Goal: Contribute content: Contribute content

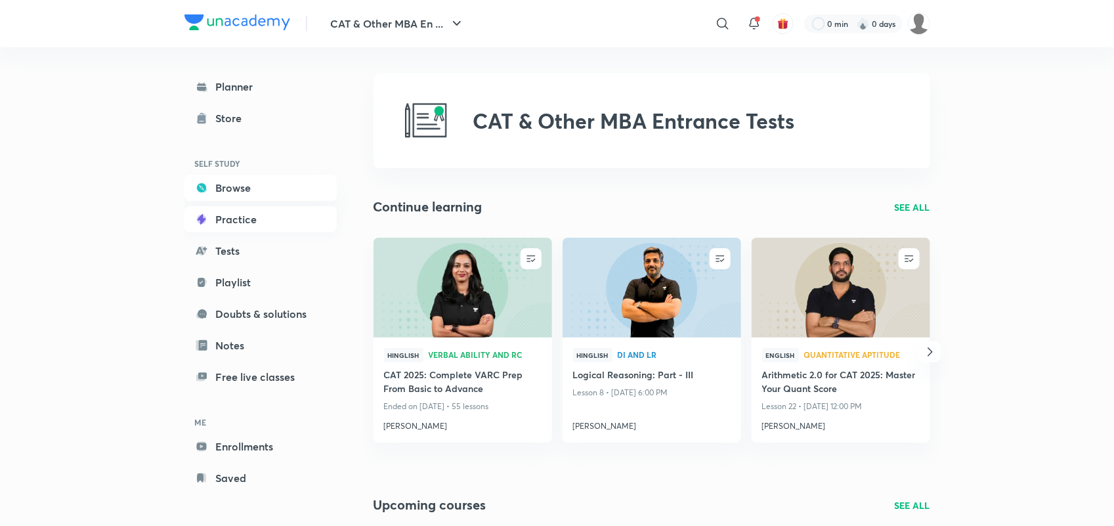
scroll to position [1, 0]
click at [244, 189] on link "Browse" at bounding box center [261, 186] width 152 height 26
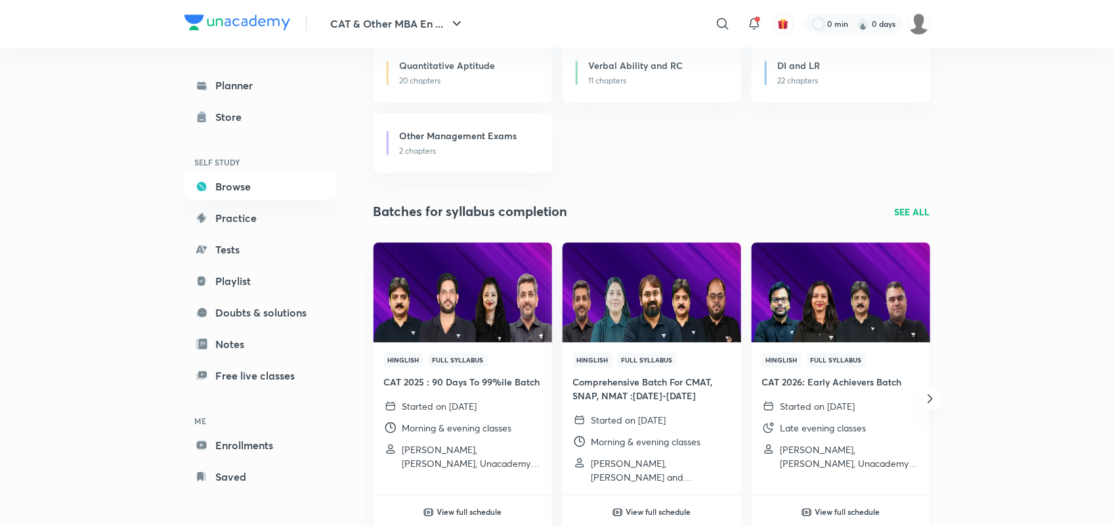
scroll to position [1518, 0]
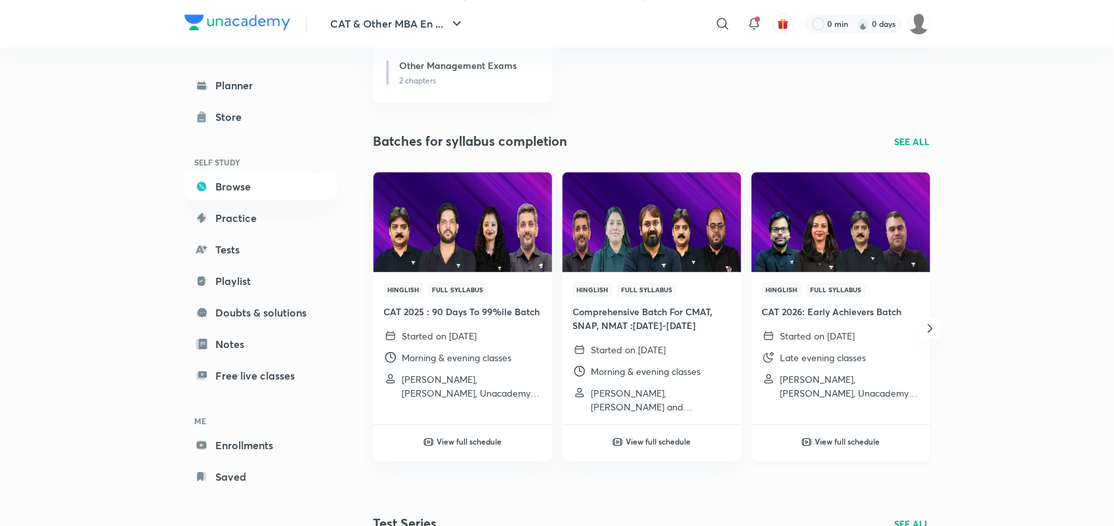
click at [854, 310] on h4 "CAT 2026: Early Achievers Batch" at bounding box center [841, 312] width 158 height 14
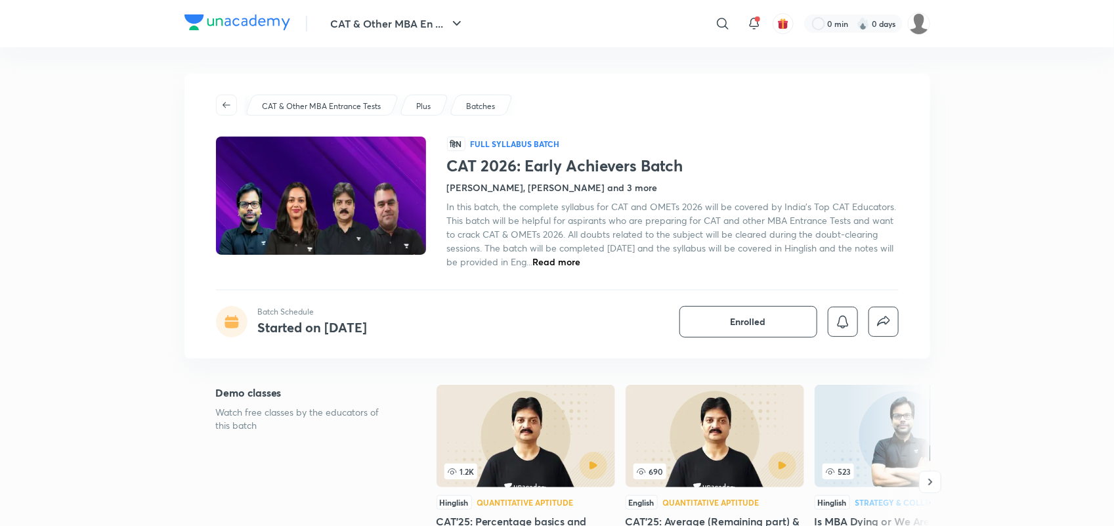
click at [581, 261] on span "Read more" at bounding box center [557, 261] width 48 height 12
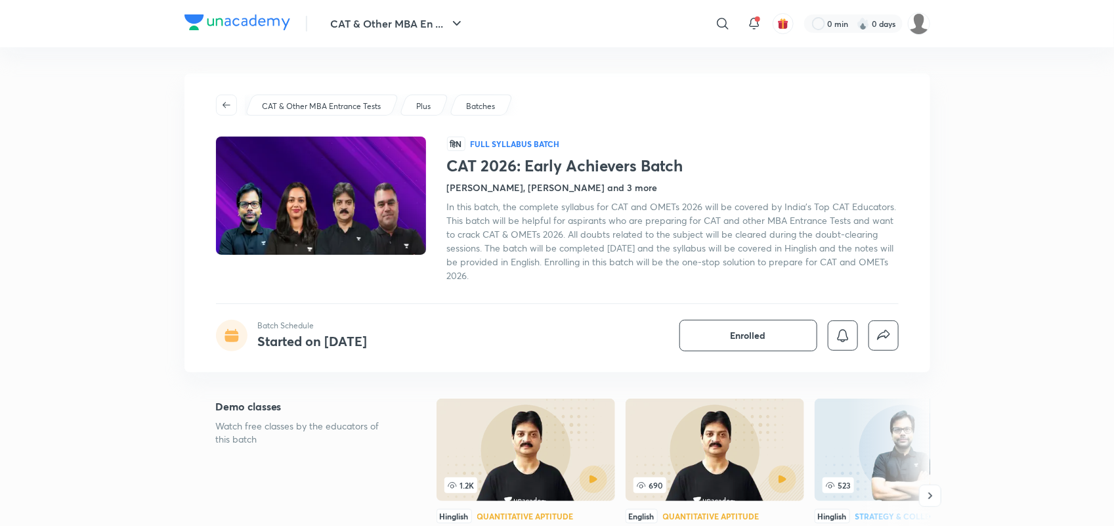
drag, startPoint x: 448, startPoint y: 208, endPoint x: 532, endPoint y: 273, distance: 105.9
click at [532, 273] on div "In this batch, the complete syllabus for CAT and OMETs 2026 will be covered by …" at bounding box center [673, 241] width 452 height 83
copy span "In this batch, the complete syllabus for CAT and OMETs 2026 will be covered by …"
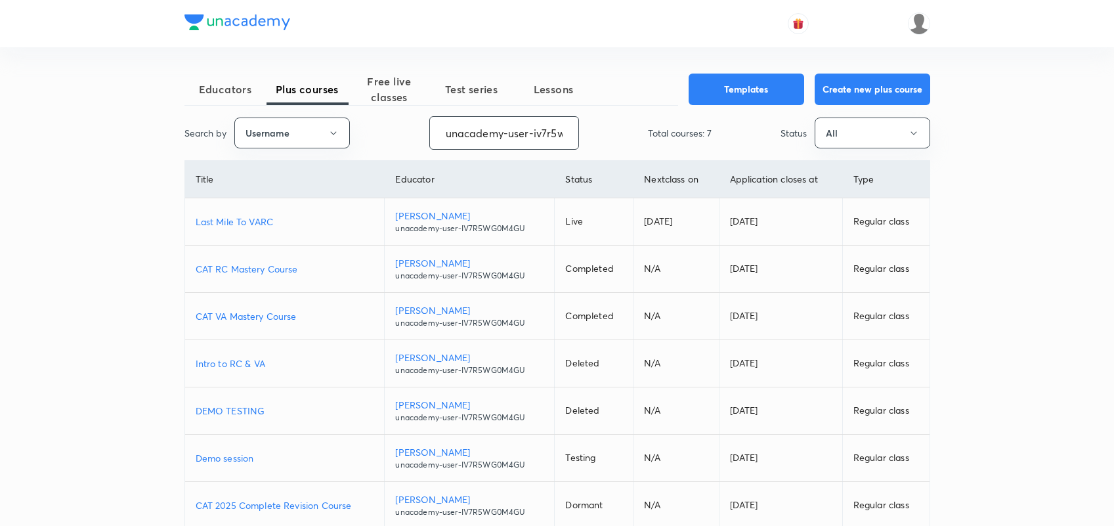
click at [465, 125] on input "unacademy-user-iv7r5wg0m4gu" at bounding box center [504, 132] width 148 height 33
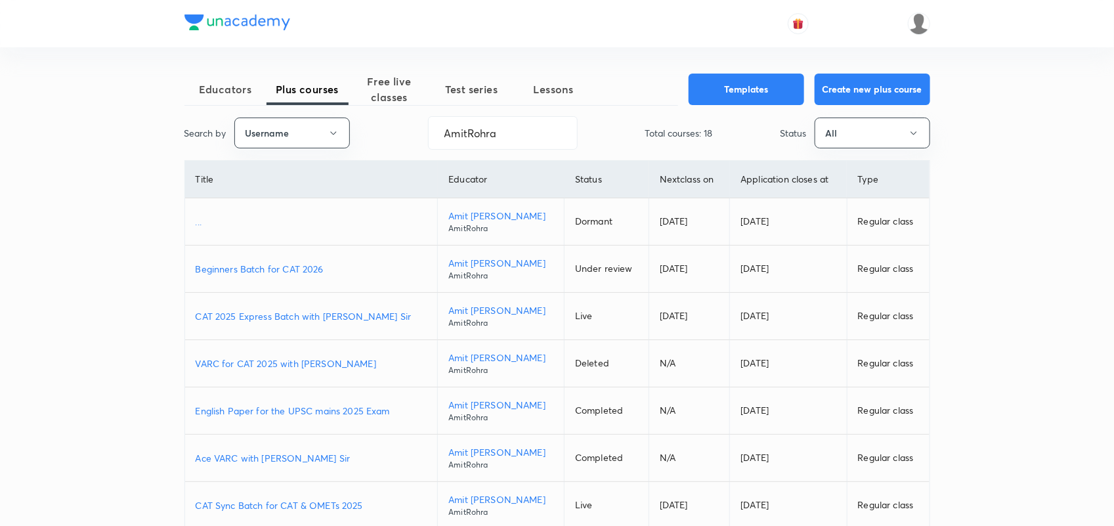
click at [287, 271] on p "Beginners Batch for CAT 2026" at bounding box center [312, 269] width 232 height 14
click at [487, 125] on input "AmitRohra" at bounding box center [503, 132] width 148 height 33
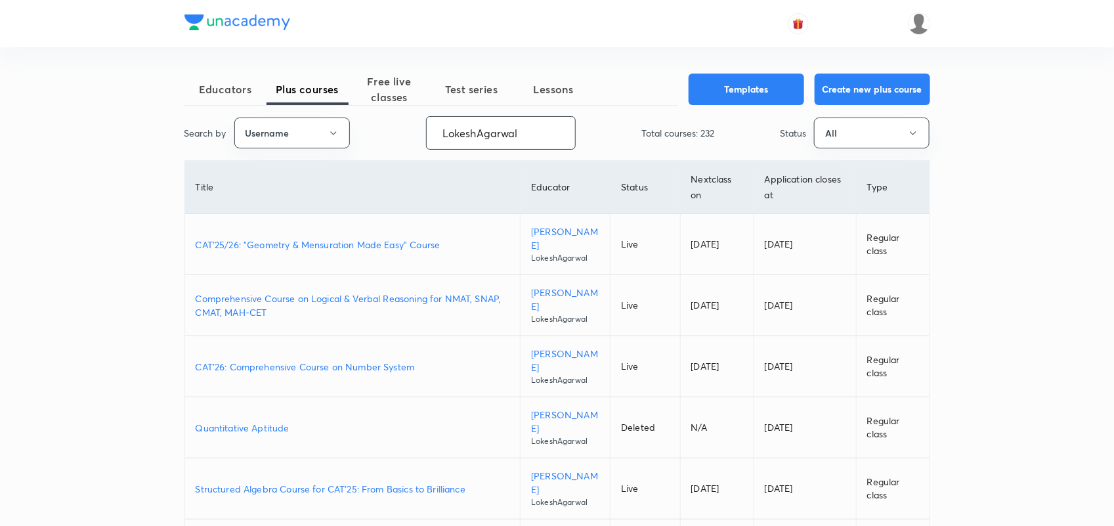
type input "LokeshAgarwal"
click at [341, 242] on p "CAT'25/26: "Geometry & Mensuration Made Easy" Course" at bounding box center [353, 245] width 315 height 14
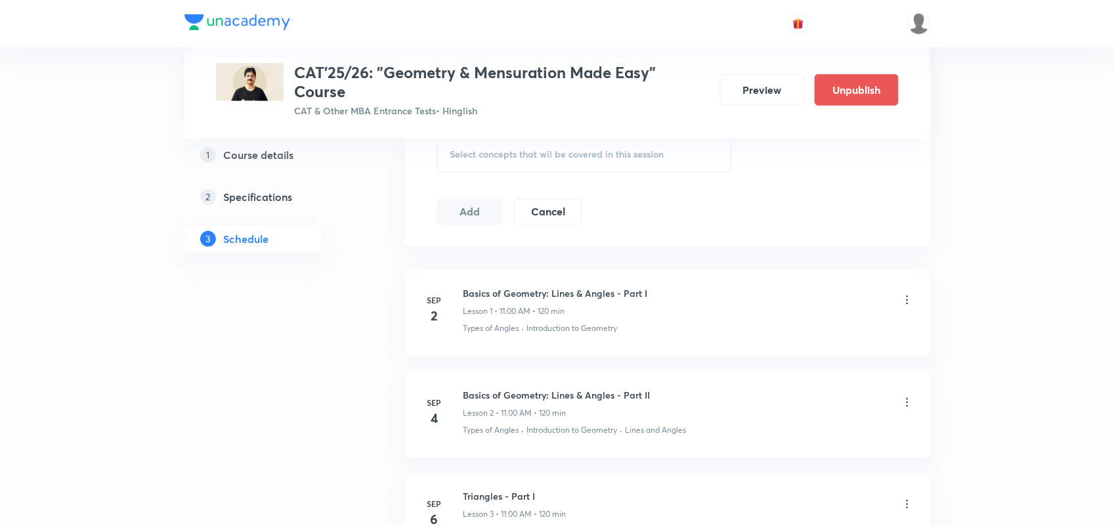
scroll to position [627, 0]
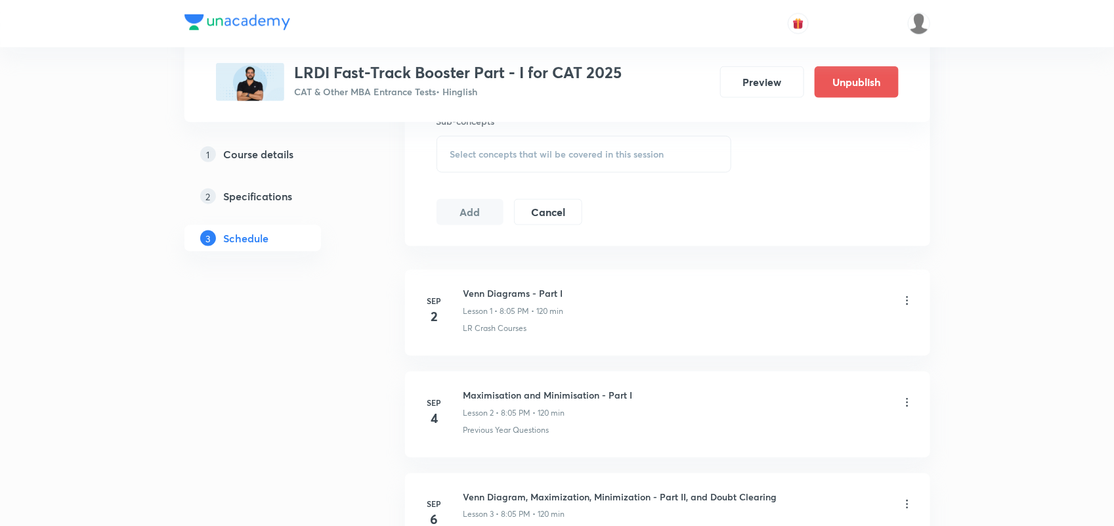
scroll to position [612, 0]
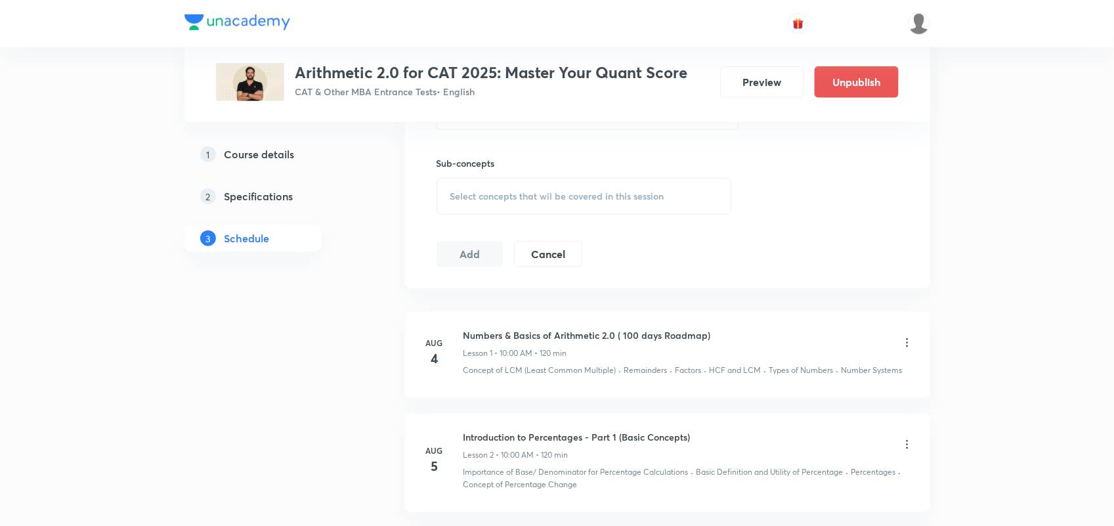
scroll to position [570, 0]
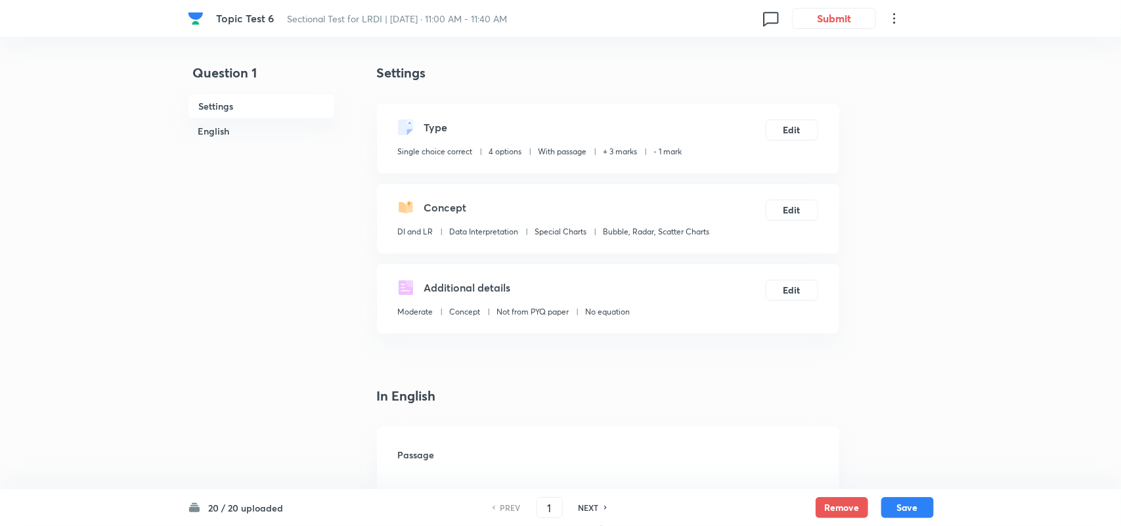
checkbox input "true"
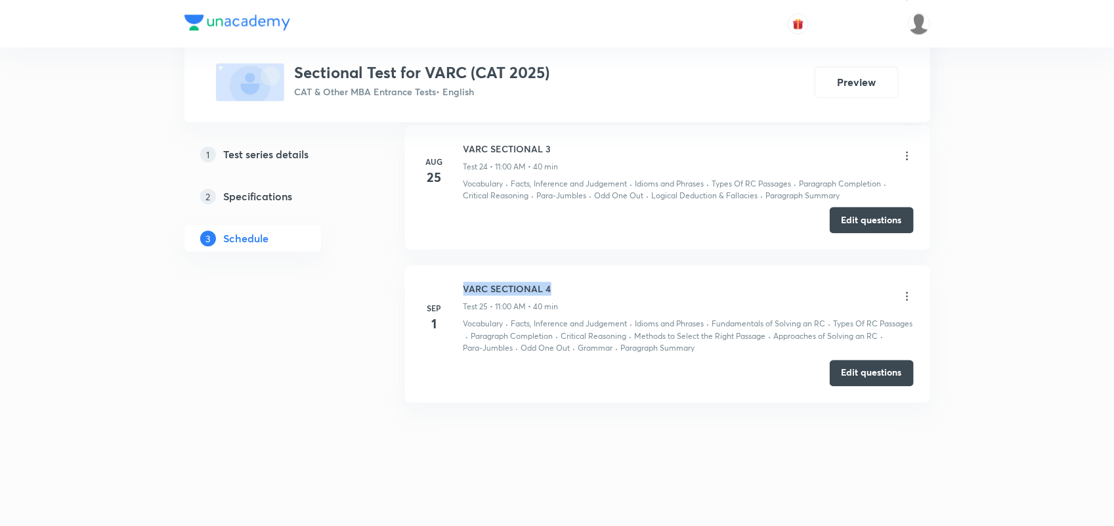
drag, startPoint x: 462, startPoint y: 286, endPoint x: 575, endPoint y: 284, distance: 113.0
click at [575, 284] on div "Sep 1 VARC SECTIONAL 4 Test 25 • 11:00 AM • 40 min Vocabulary · Facts, Inferenc…" at bounding box center [668, 318] width 492 height 72
copy h6 "VARC SECTIONAL 4"
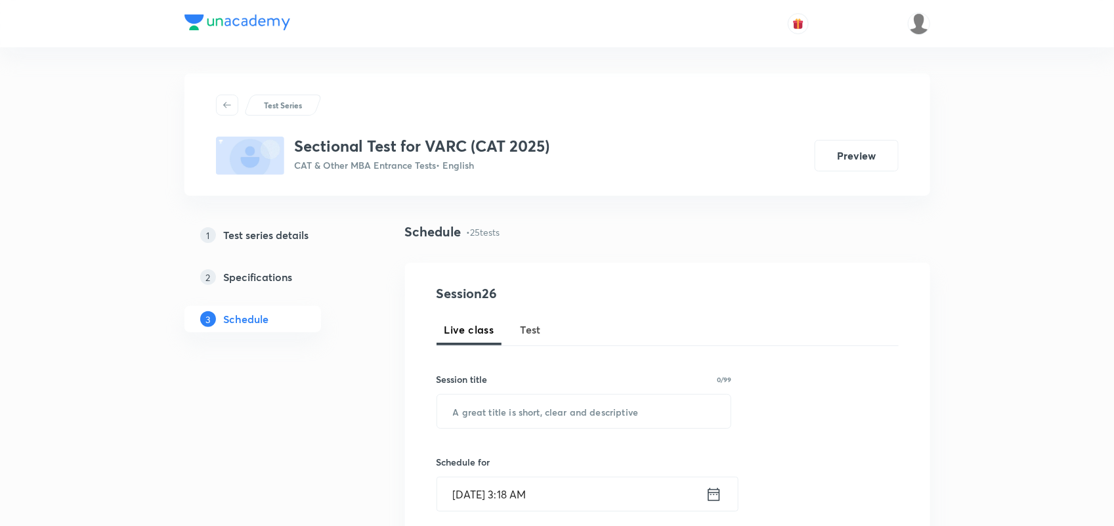
click at [534, 327] on span "Test" at bounding box center [531, 330] width 21 height 16
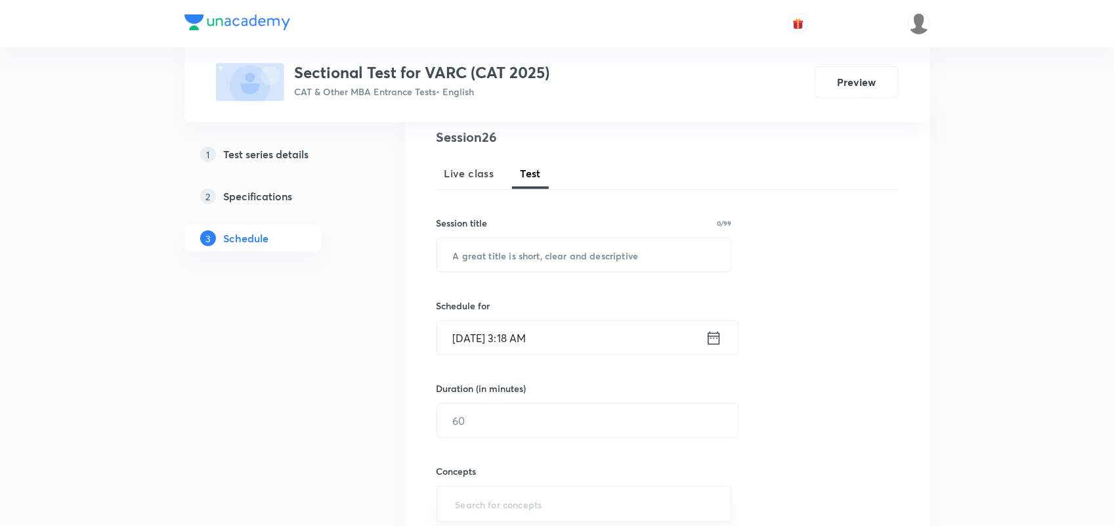
scroll to position [158, 0]
click at [511, 258] on input "text" at bounding box center [584, 252] width 294 height 33
paste input "VARC SECTIONAL 4"
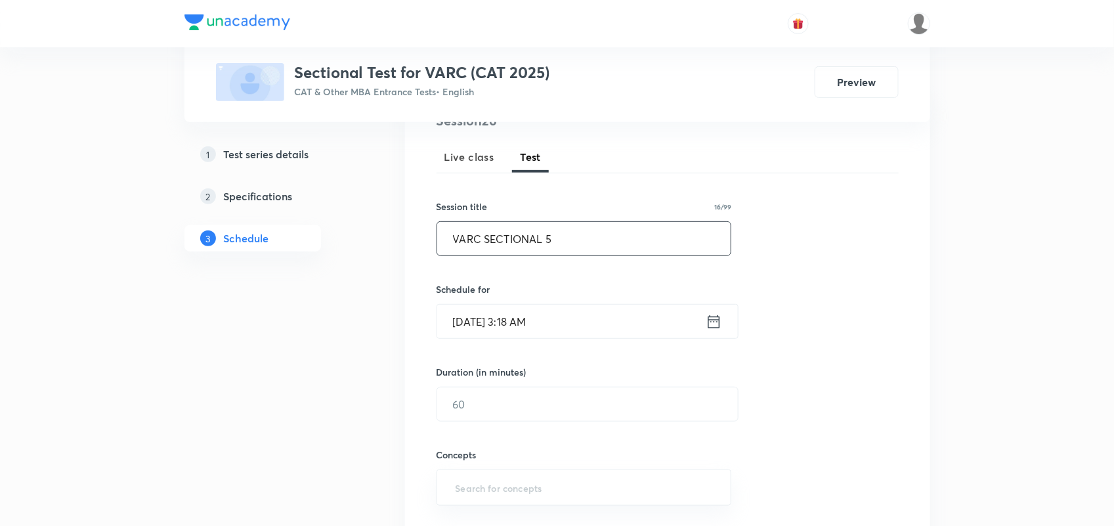
scroll to position [174, 0]
type input "VARC SECTIONAL 5"
click at [716, 317] on icon at bounding box center [714, 320] width 16 height 18
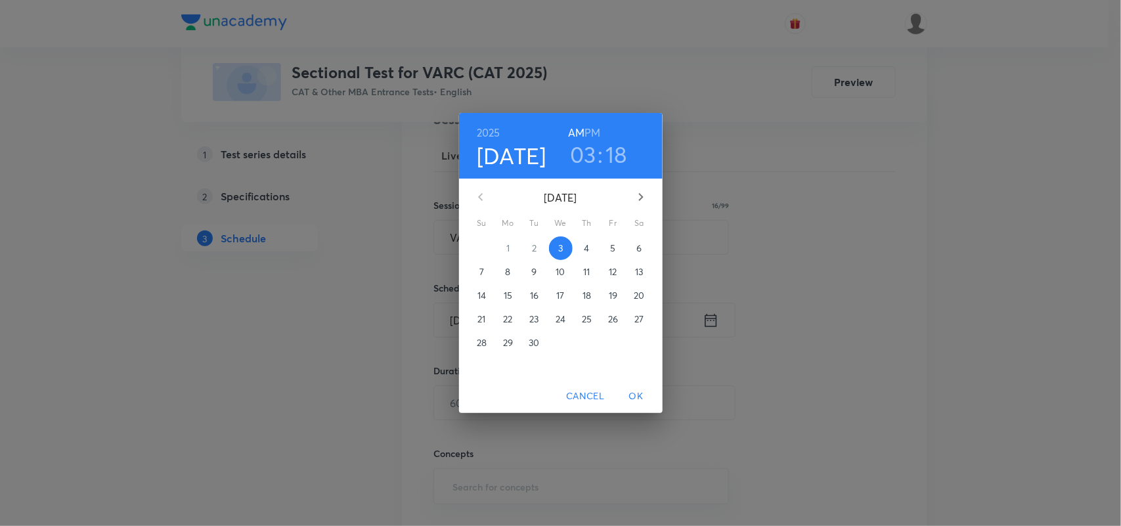
click at [504, 274] on span "8" at bounding box center [508, 271] width 24 height 13
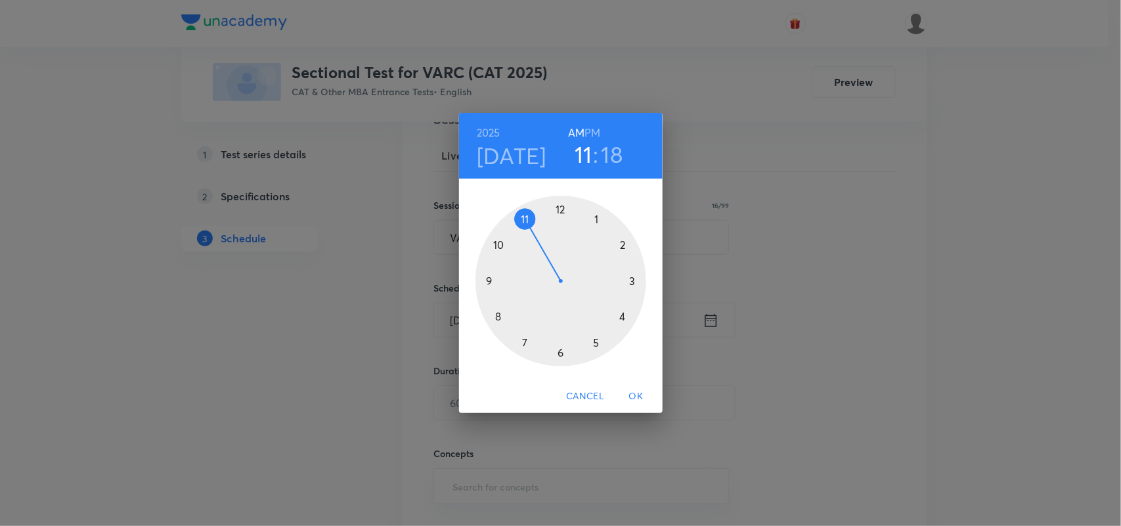
drag, startPoint x: 634, startPoint y: 284, endPoint x: 521, endPoint y: 240, distance: 121.8
click at [521, 240] on div at bounding box center [560, 281] width 171 height 171
drag, startPoint x: 628, startPoint y: 300, endPoint x: 562, endPoint y: 227, distance: 98.6
click at [562, 227] on div at bounding box center [560, 281] width 171 height 171
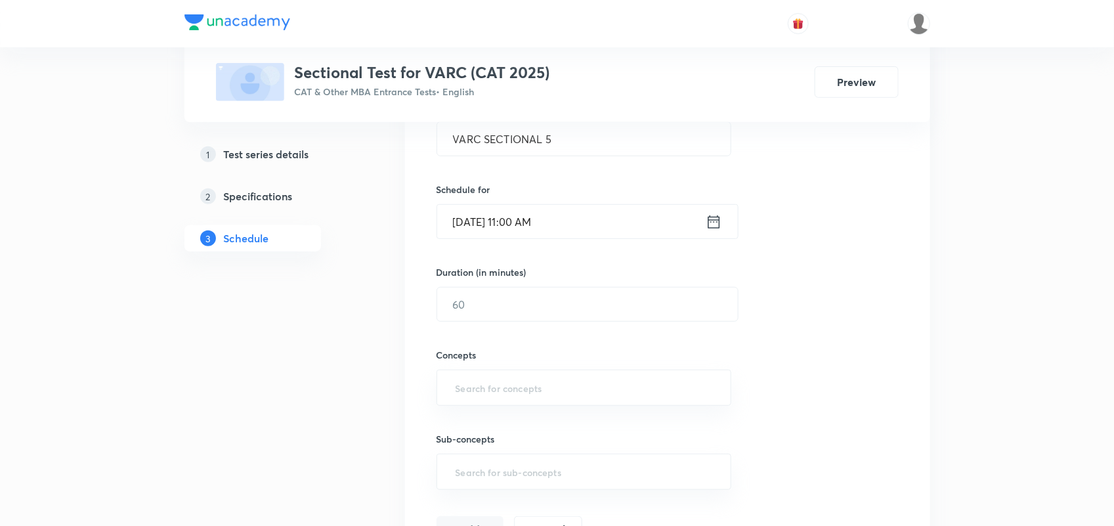
scroll to position [274, 0]
click at [491, 314] on input "text" at bounding box center [587, 302] width 301 height 33
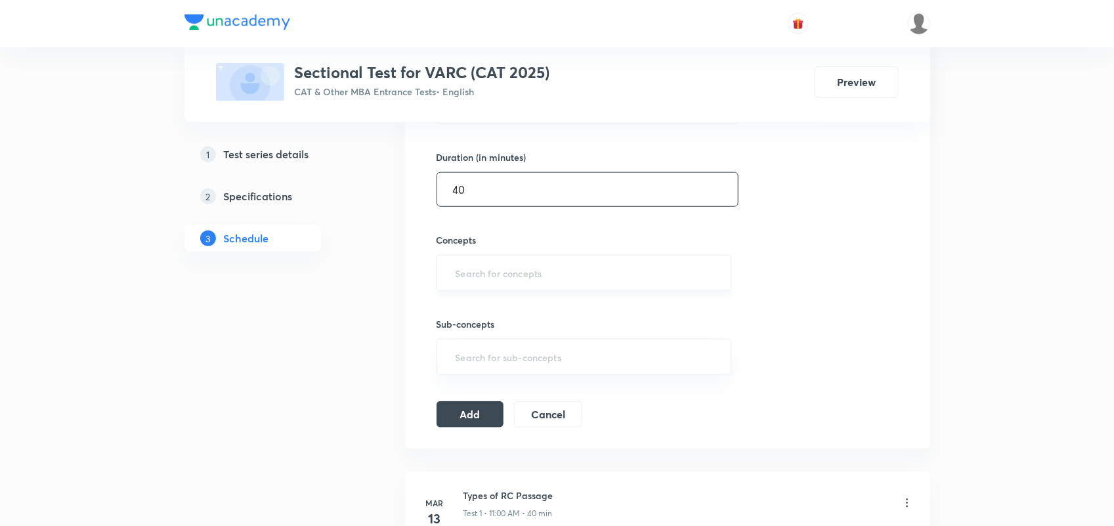
scroll to position [388, 0]
type input "40"
click at [491, 274] on input "text" at bounding box center [584, 272] width 263 height 24
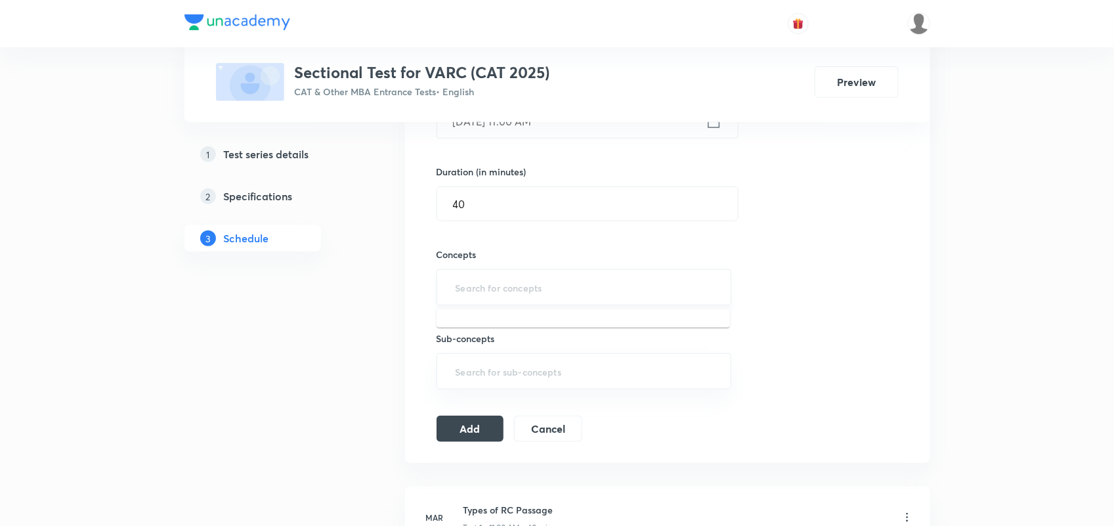
scroll to position [372, 0]
type input "V"
click at [520, 327] on li "Fundamentals of Solving an RC" at bounding box center [584, 327] width 294 height 24
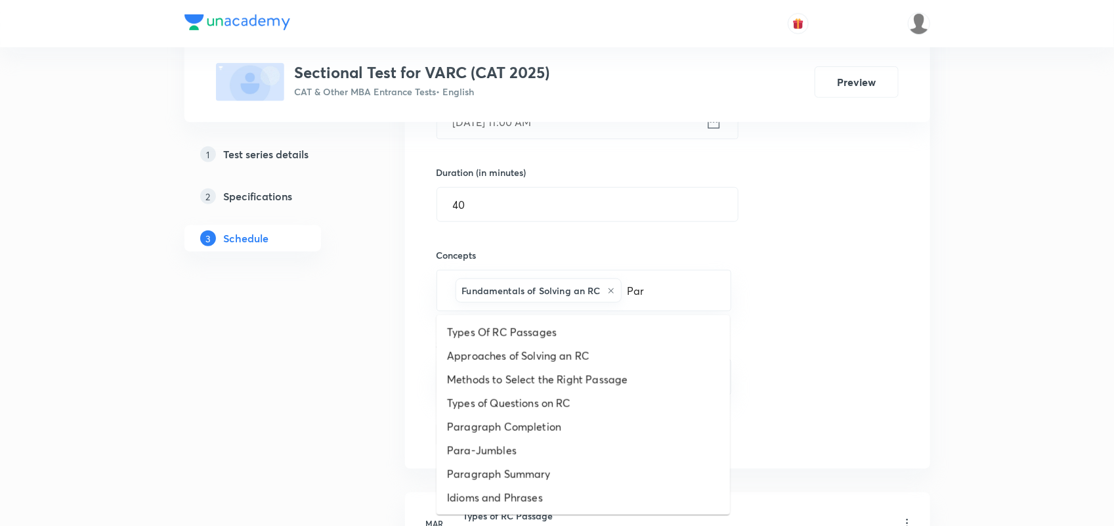
type input "Para"
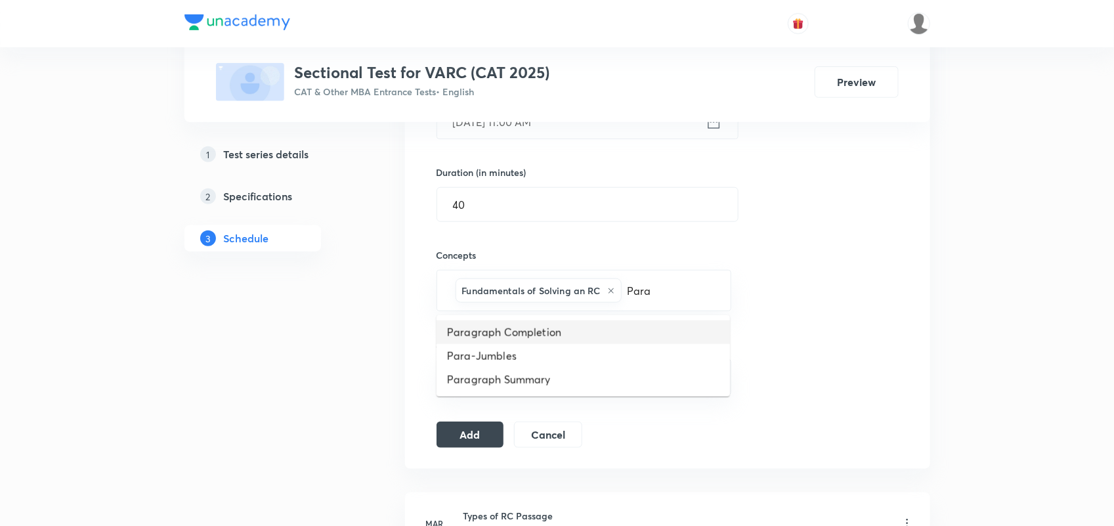
click at [544, 328] on li "Paragraph Completion" at bounding box center [584, 332] width 294 height 24
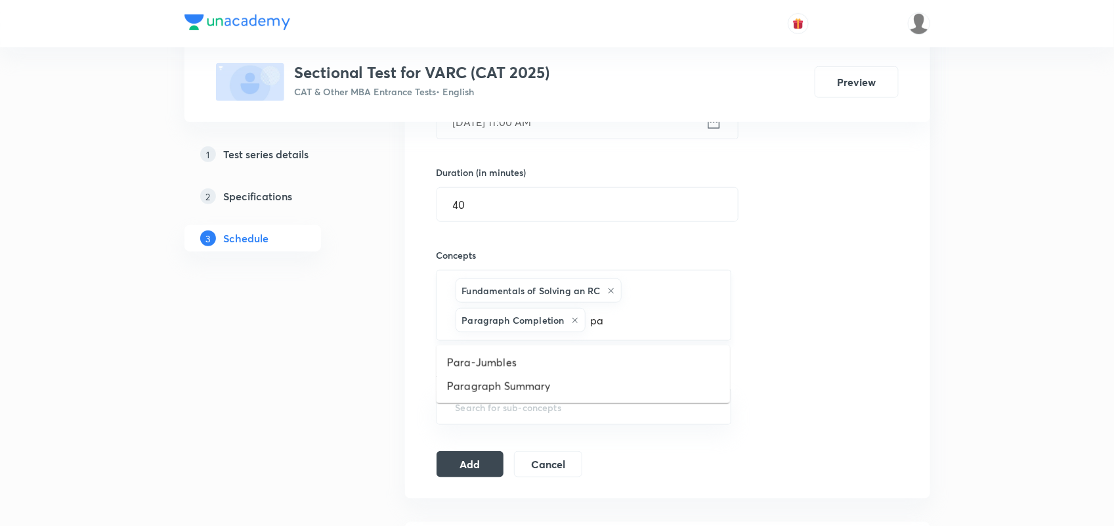
type input "par"
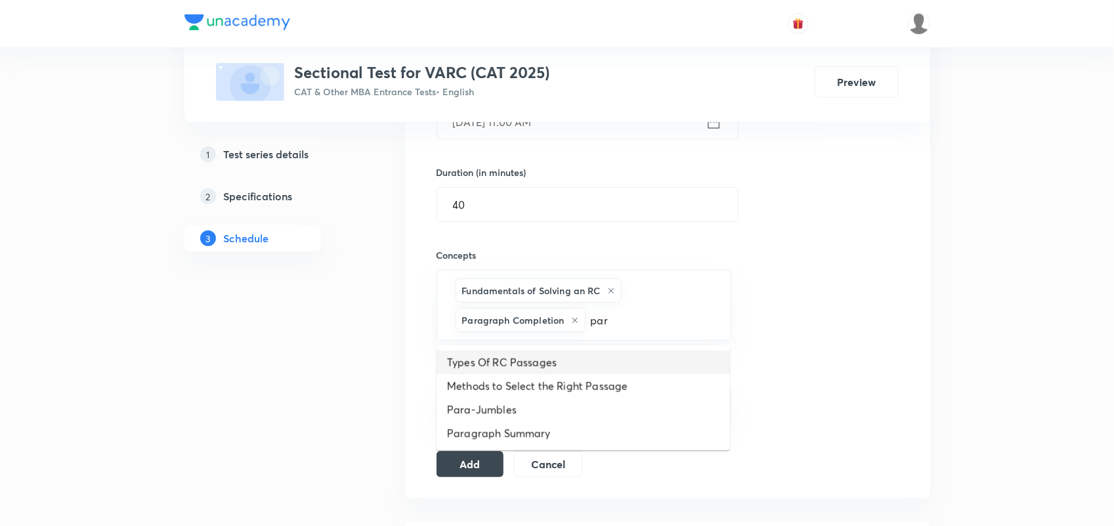
click at [497, 365] on li "Types Of RC Passages" at bounding box center [584, 363] width 294 height 24
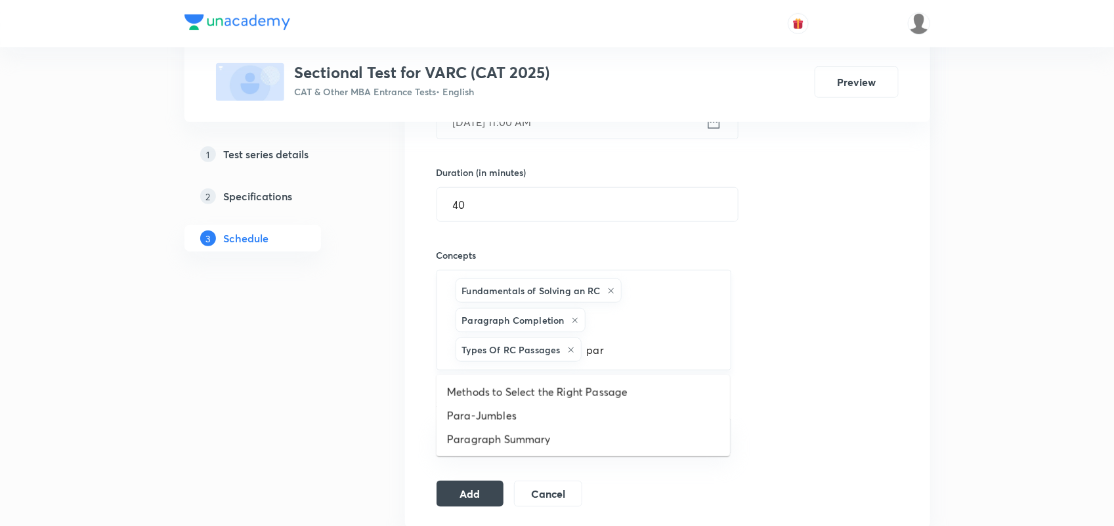
type input "para"
click at [497, 393] on li "Para-Jumbles" at bounding box center [584, 392] width 294 height 24
click at [508, 419] on div "​" at bounding box center [584, 436] width 295 height 36
type input "par"
click at [682, 357] on input "text" at bounding box center [697, 350] width 36 height 24
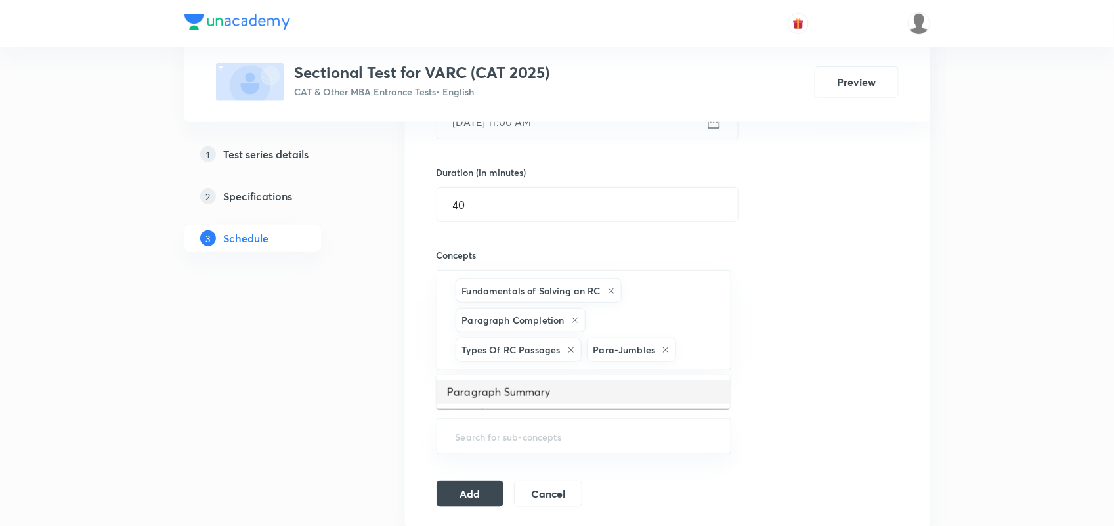
click at [536, 392] on li "Paragraph Summary" at bounding box center [584, 392] width 294 height 24
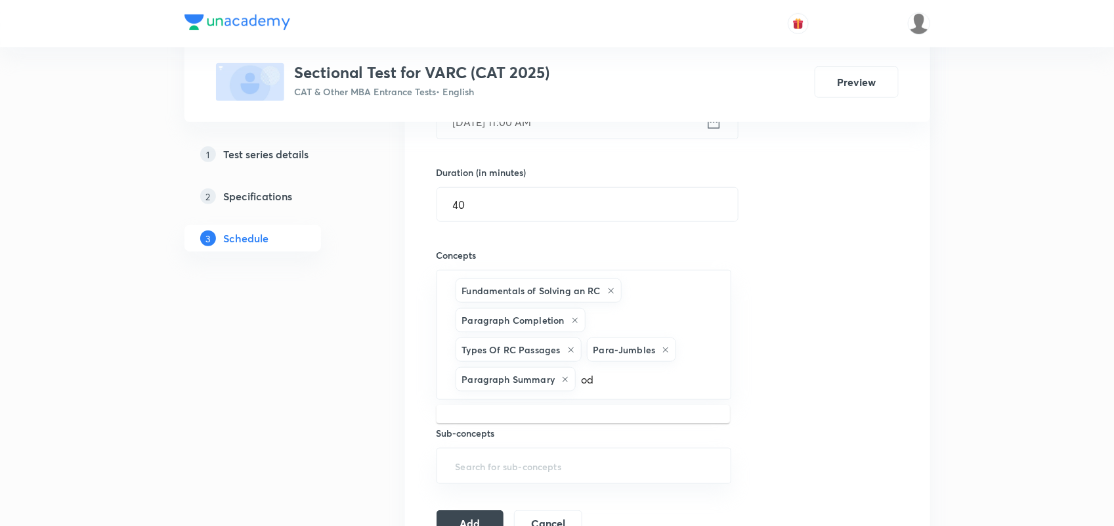
type input "odd"
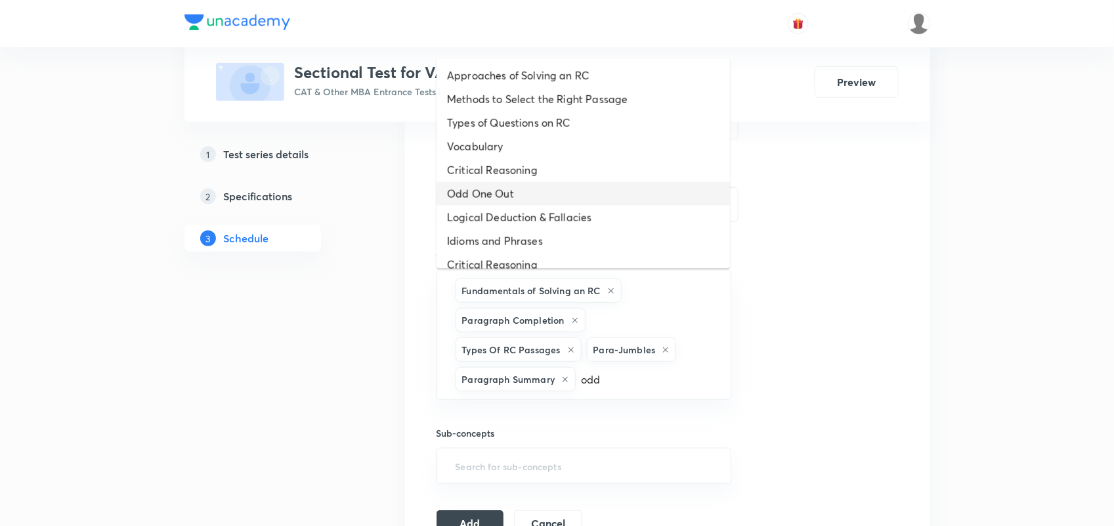
click at [491, 194] on li "Odd One Out" at bounding box center [584, 194] width 294 height 24
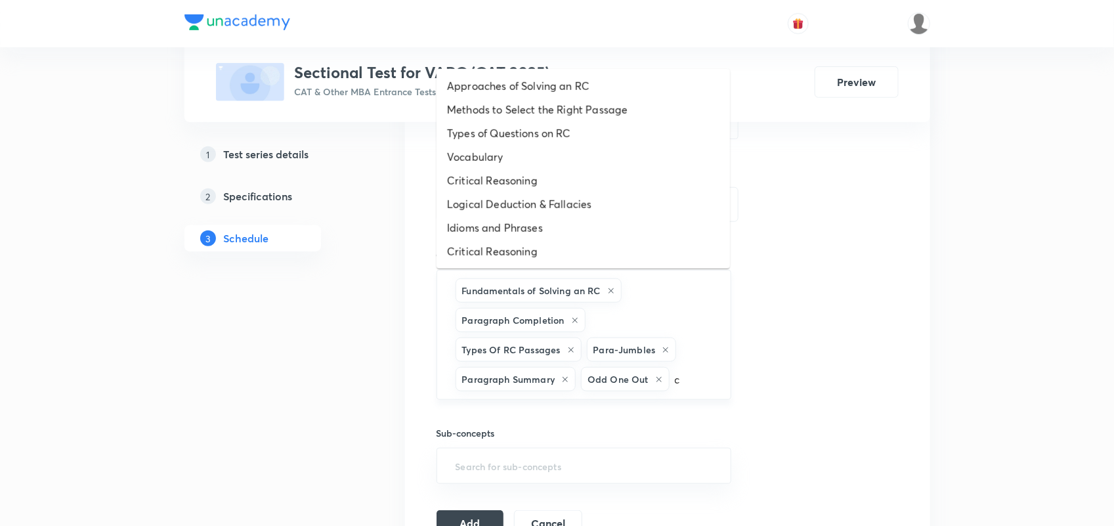
type input "cr"
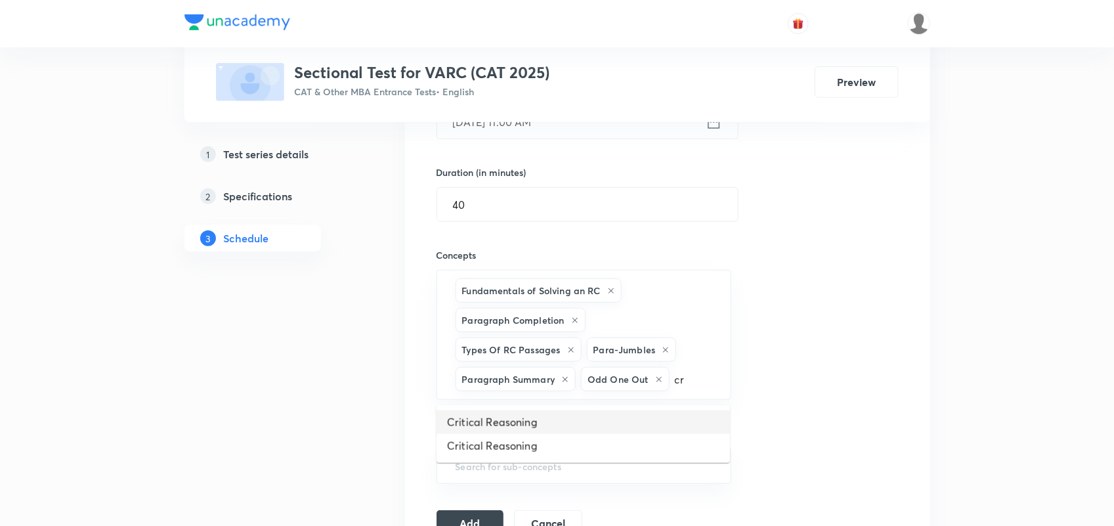
click at [504, 420] on li "Critical Reasoning" at bounding box center [584, 422] width 294 height 24
click at [611, 420] on input "text" at bounding box center [641, 409] width 148 height 24
type input "v"
click at [504, 466] on li "Vocabulary" at bounding box center [584, 476] width 294 height 24
type input "gra"
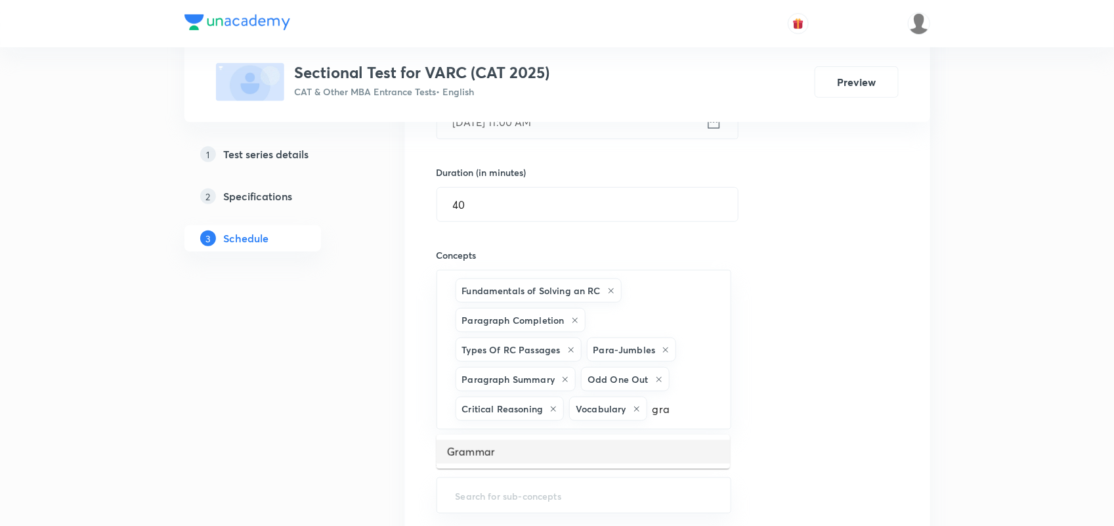
click at [481, 447] on li "Grammar" at bounding box center [584, 452] width 294 height 24
type input "fac"
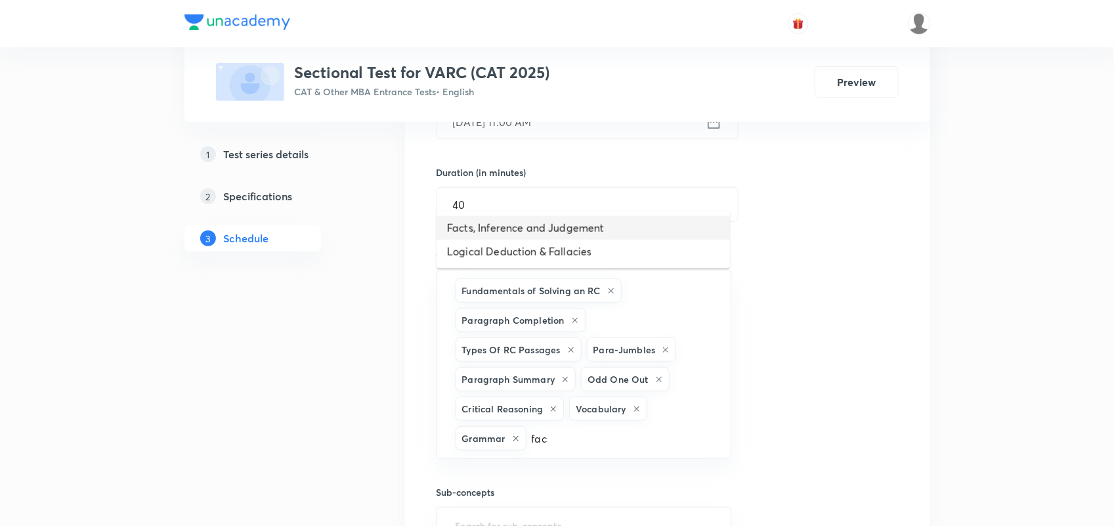
click at [545, 230] on li "Facts, Inference and Judgement" at bounding box center [584, 228] width 294 height 24
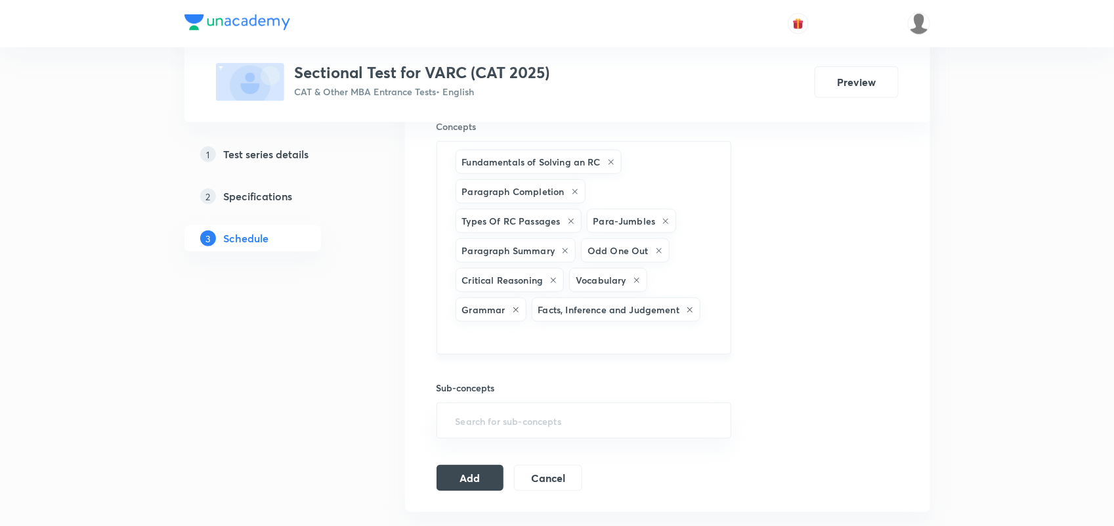
scroll to position [558, 0]
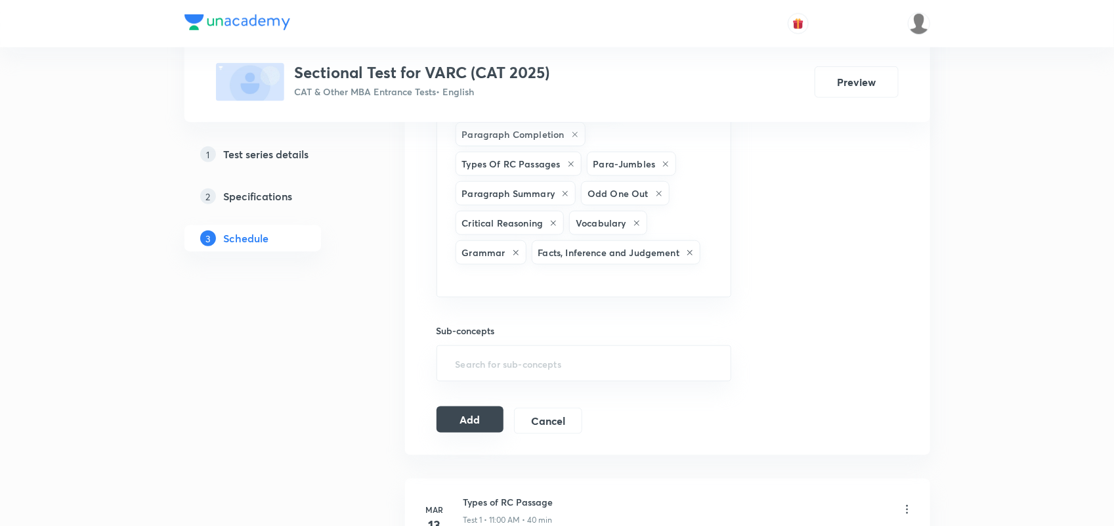
click at [466, 427] on button "Add" at bounding box center [471, 419] width 68 height 26
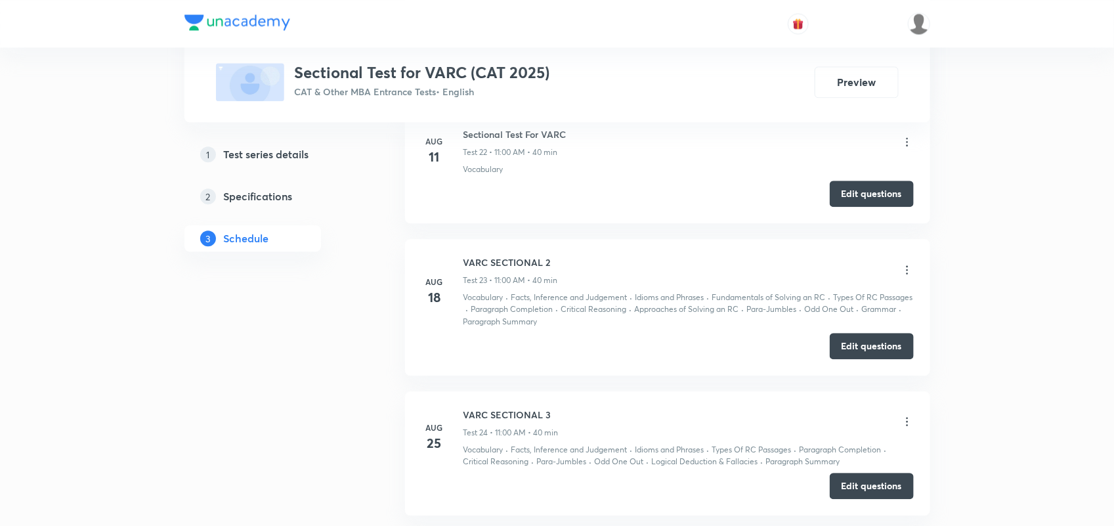
scroll to position [3658, 0]
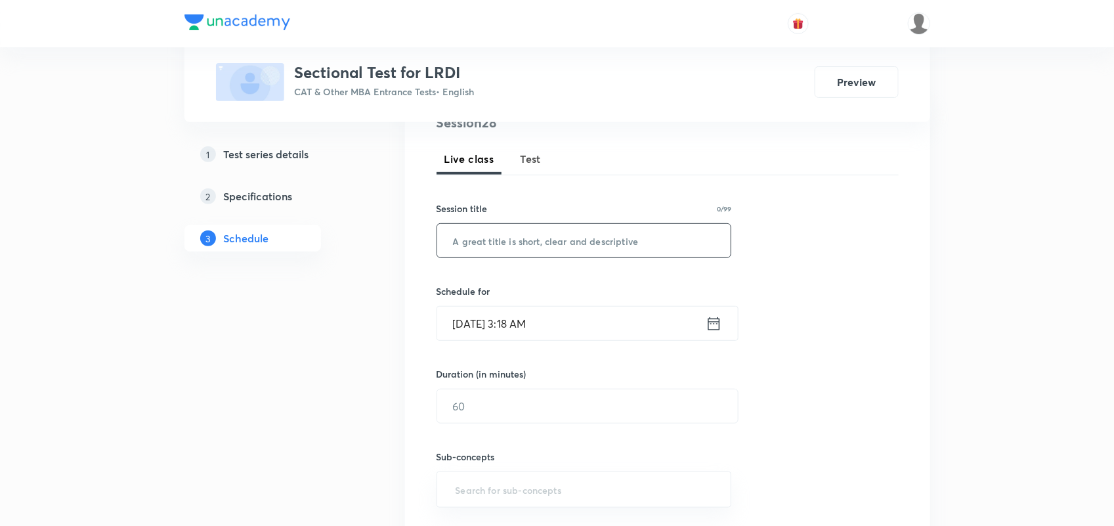
scroll to position [166, 0]
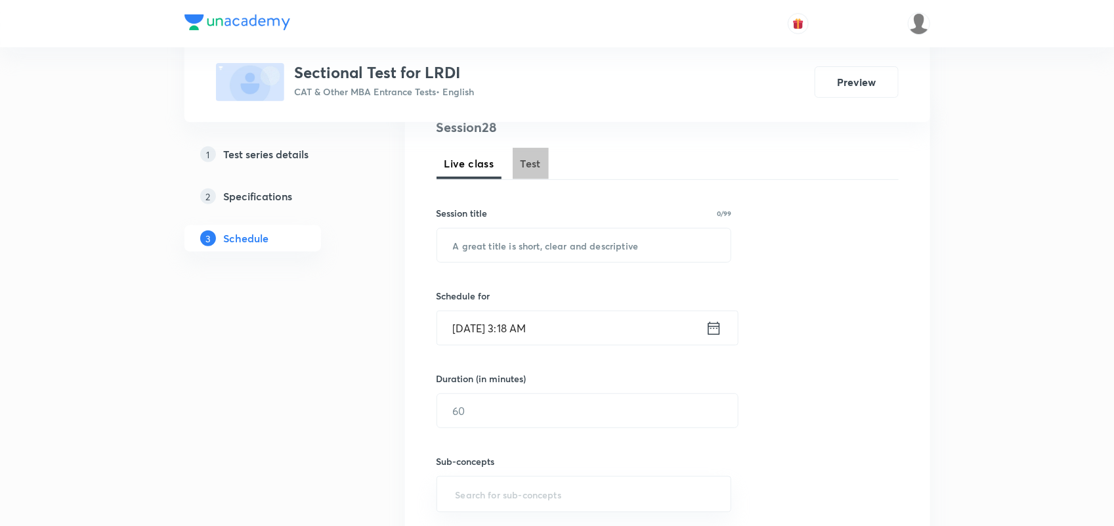
click at [534, 163] on span "Test" at bounding box center [531, 164] width 21 height 16
click at [561, 250] on input "text" at bounding box center [584, 245] width 294 height 33
paste input "Sectional Test 5(22)"
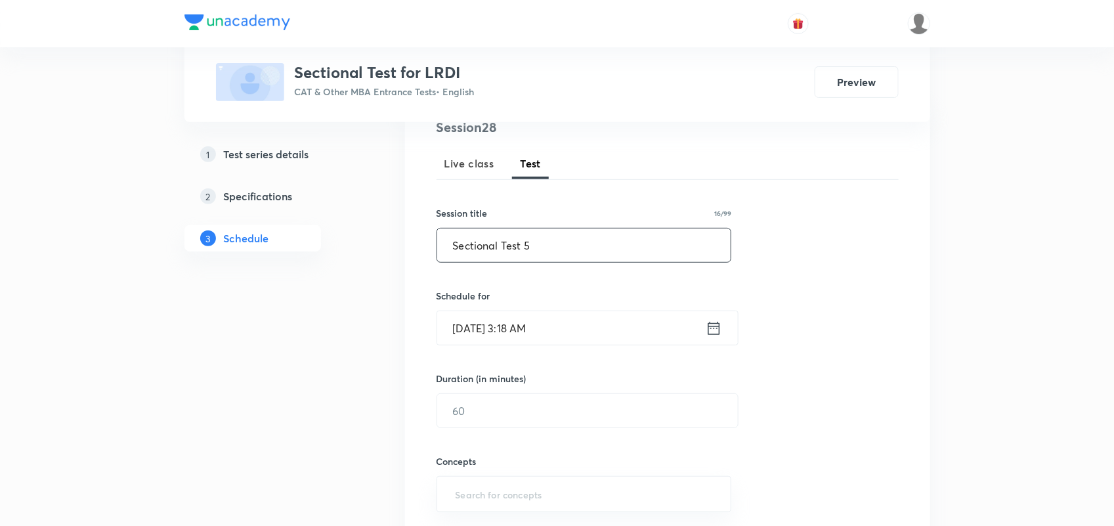
type input "Sectional Test 5"
click at [714, 330] on icon at bounding box center [714, 328] width 16 height 18
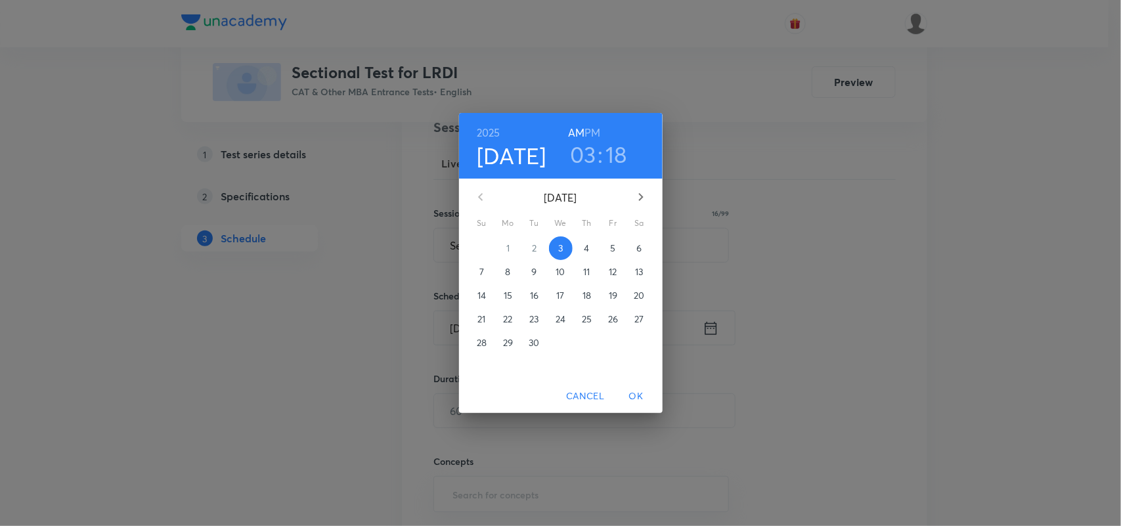
click at [533, 271] on p "9" at bounding box center [533, 271] width 5 height 13
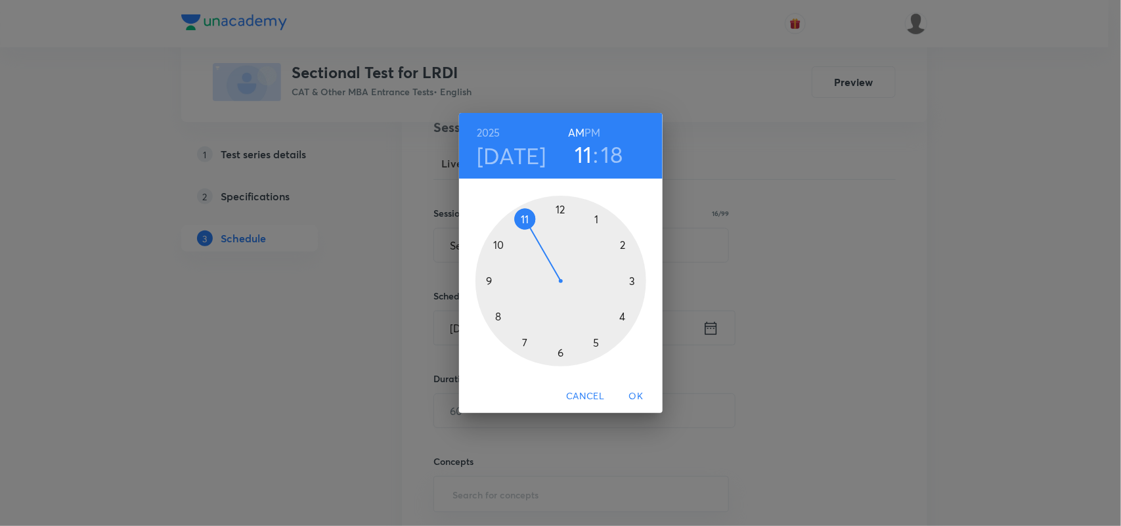
drag, startPoint x: 627, startPoint y: 281, endPoint x: 531, endPoint y: 248, distance: 102.0
click at [531, 248] on div at bounding box center [560, 281] width 171 height 171
drag, startPoint x: 630, startPoint y: 299, endPoint x: 560, endPoint y: 218, distance: 107.6
click at [560, 218] on div at bounding box center [560, 281] width 171 height 171
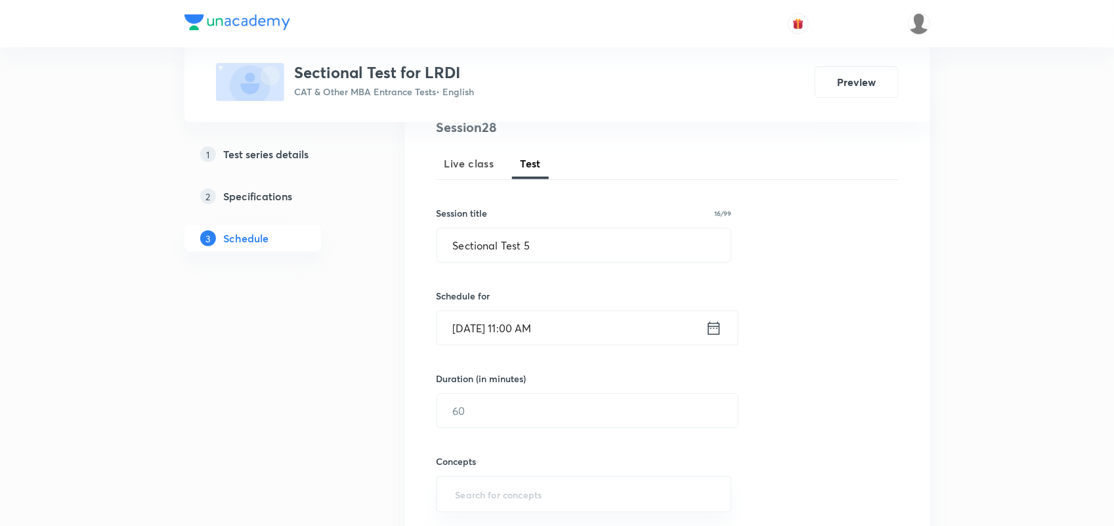
click at [710, 320] on icon at bounding box center [714, 328] width 16 height 18
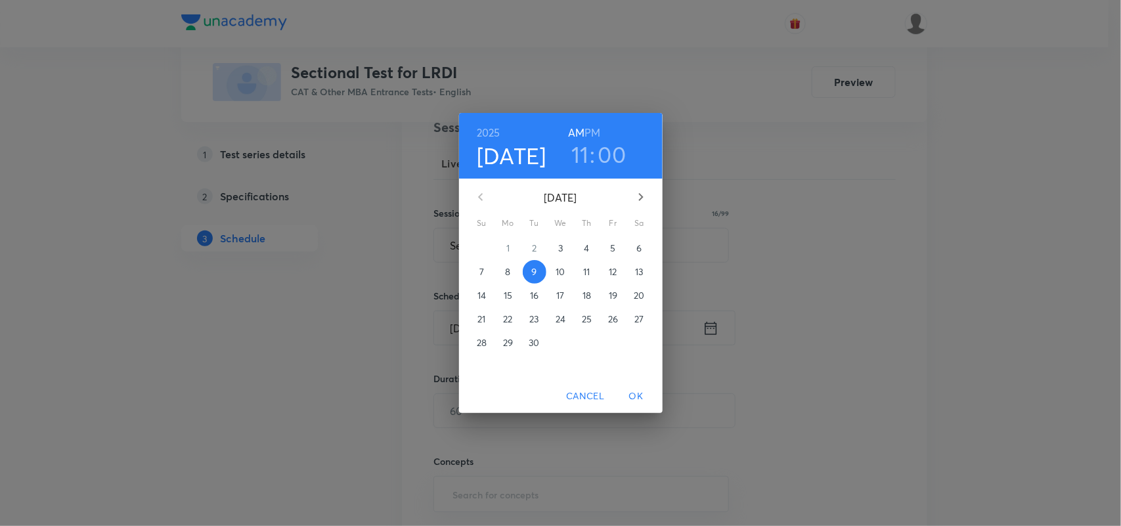
click at [594, 125] on h6 "PM" at bounding box center [592, 132] width 16 height 18
click at [566, 129] on div "2025 Sep 9 11 : 00 AM PM" at bounding box center [561, 145] width 183 height 45
click at [573, 130] on h6 "AM" at bounding box center [576, 132] width 16 height 18
click at [638, 397] on span "OK" at bounding box center [637, 396] width 32 height 16
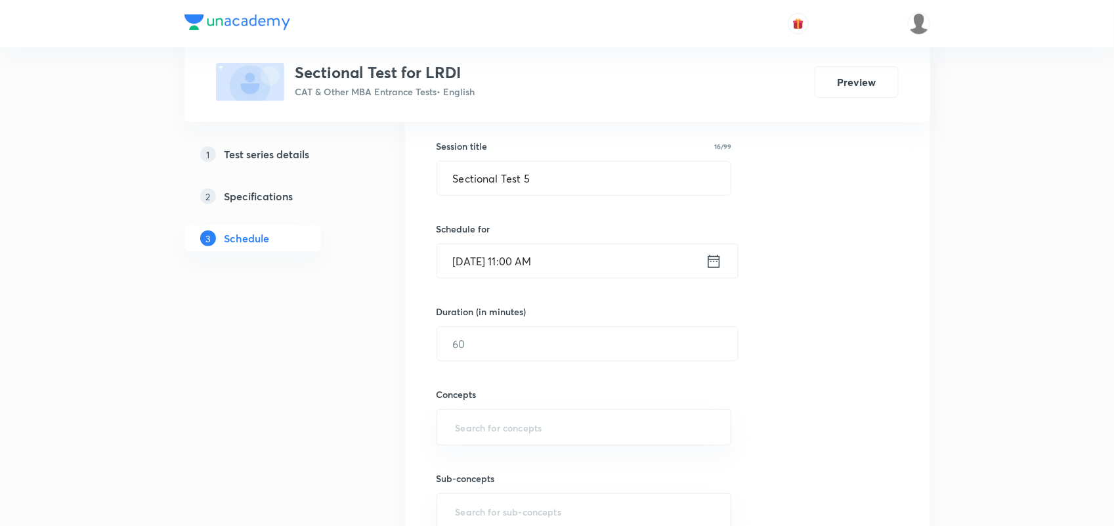
scroll to position [235, 0]
click at [529, 347] on input "text" at bounding box center [587, 341] width 301 height 33
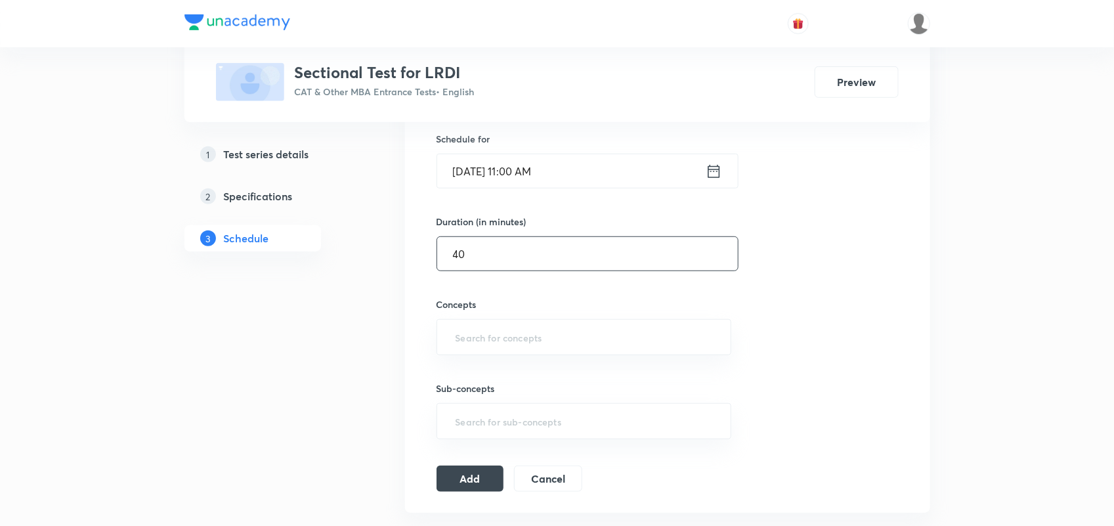
scroll to position [324, 0]
type input "40"
click at [504, 326] on input "text" at bounding box center [584, 336] width 263 height 24
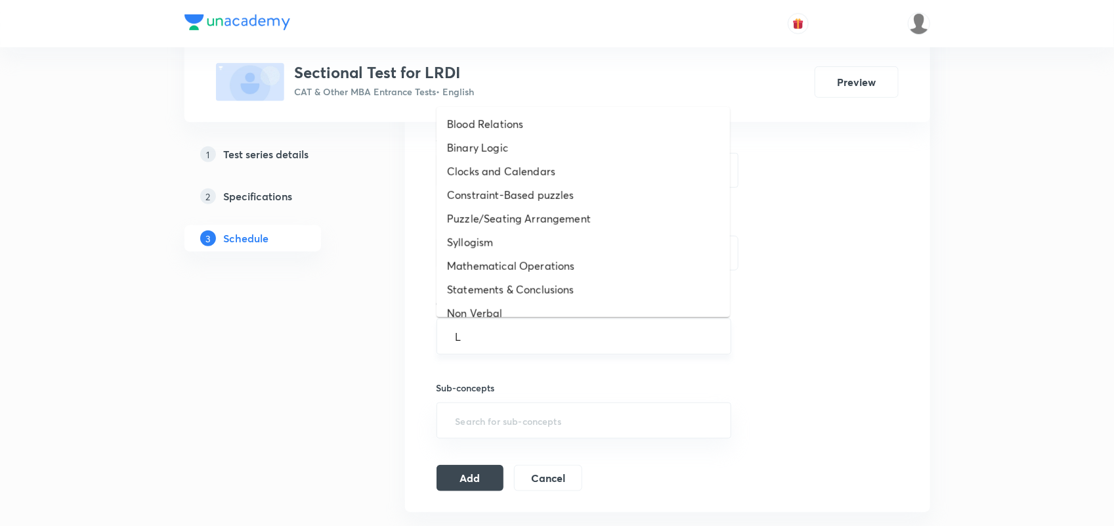
type input "Lr"
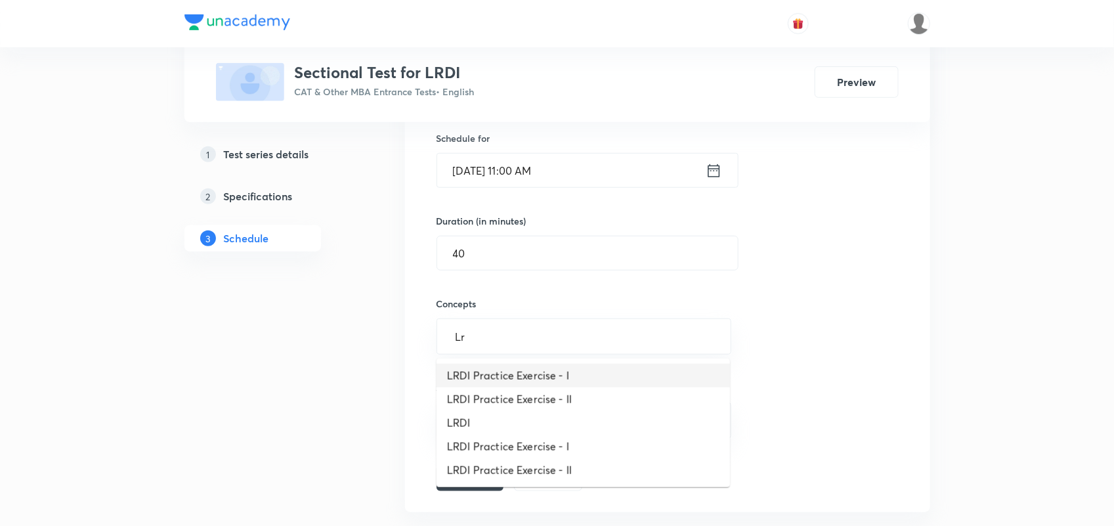
click at [543, 371] on li "LRDI Practice Exercise - I" at bounding box center [584, 376] width 294 height 24
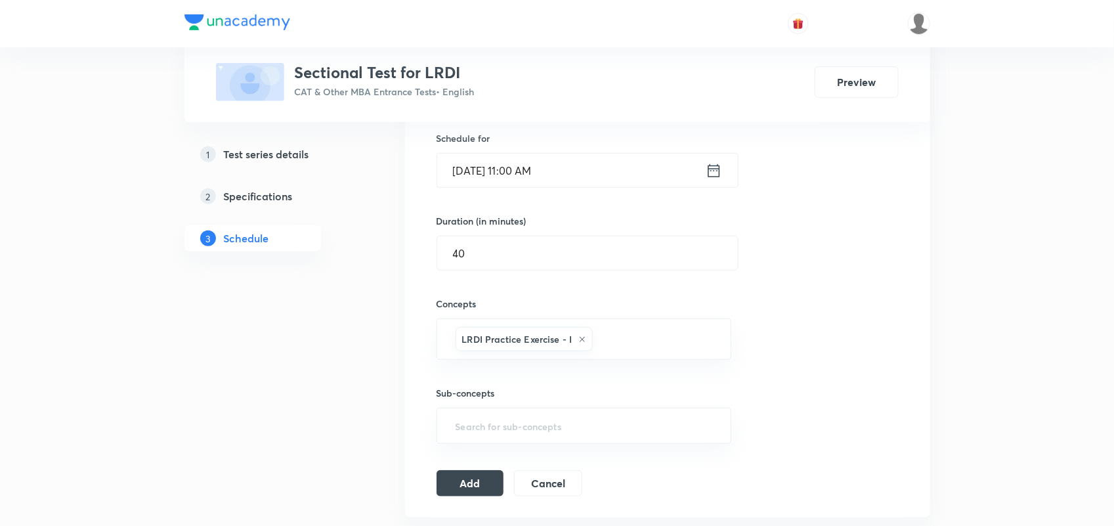
type input "L"
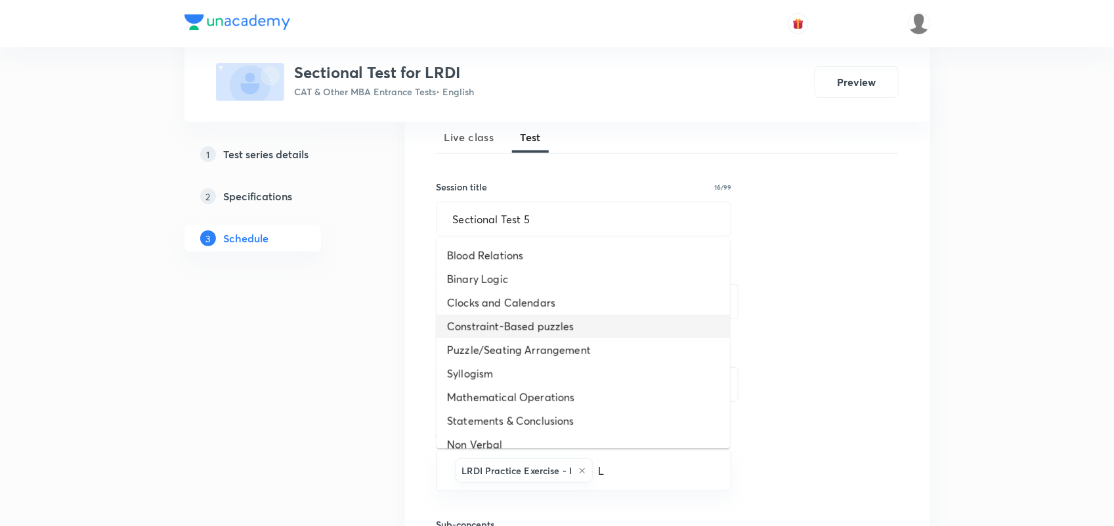
scroll to position [391, 0]
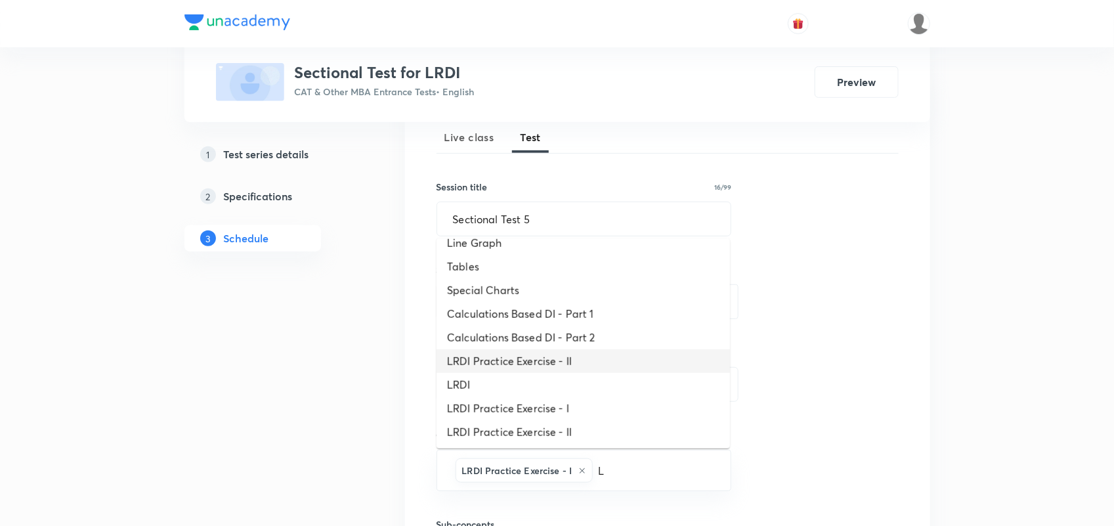
click at [567, 362] on li "LRDI Practice Exercise - II" at bounding box center [584, 361] width 294 height 24
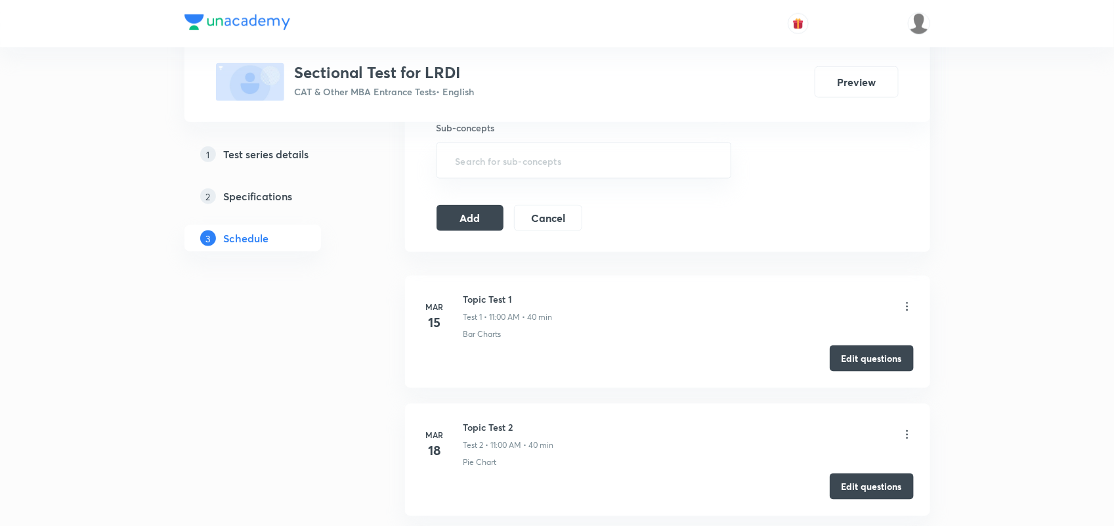
scroll to position [635, 0]
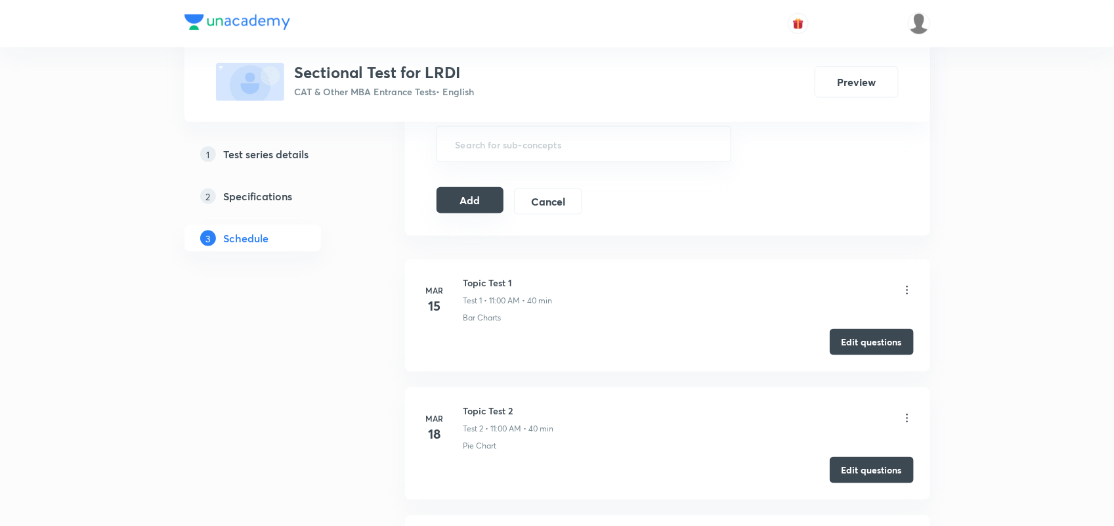
click at [471, 206] on button "Add" at bounding box center [471, 200] width 68 height 26
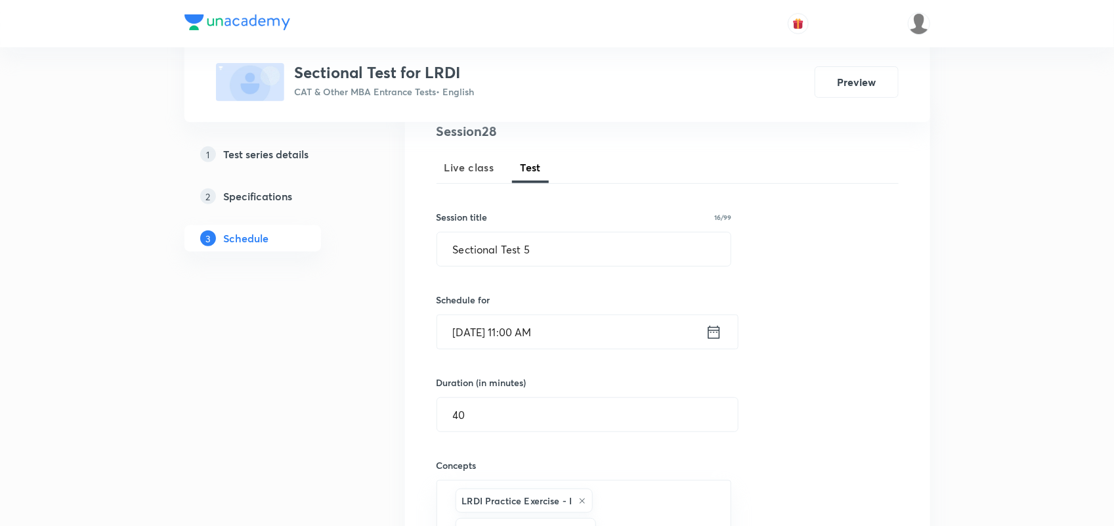
scroll to position [336, 0]
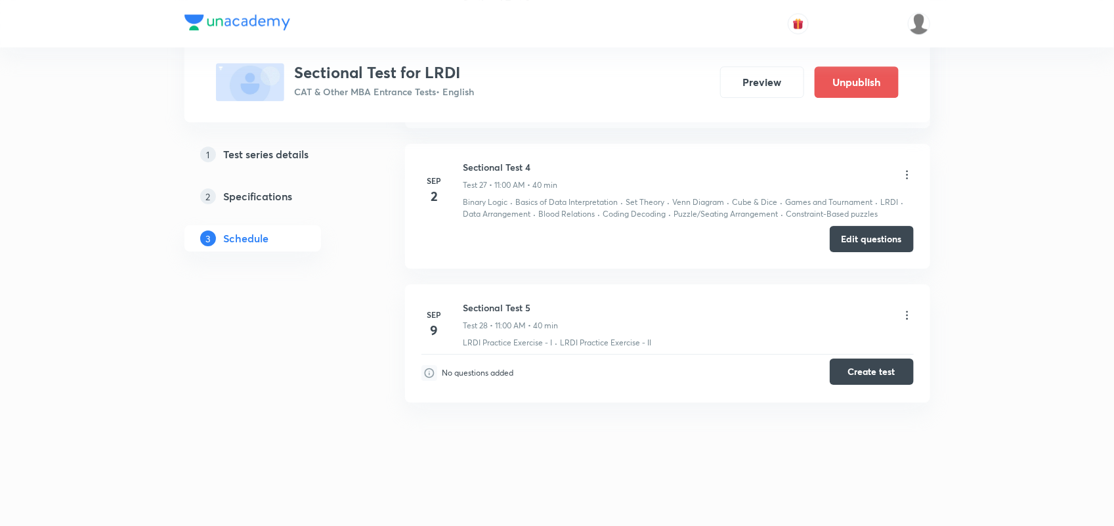
click at [862, 366] on button "Create test" at bounding box center [872, 372] width 84 height 26
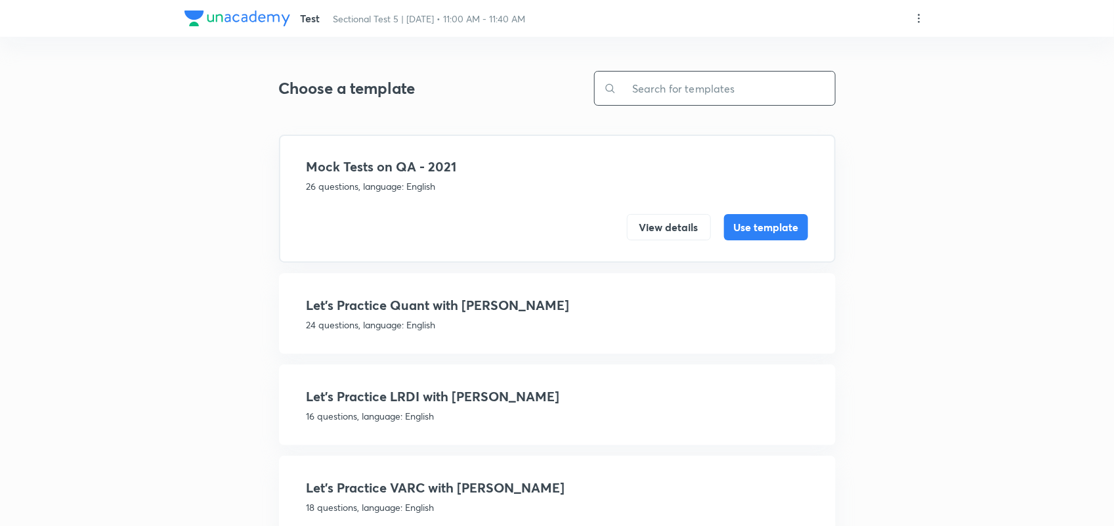
click at [625, 76] on input "text" at bounding box center [726, 88] width 219 height 33
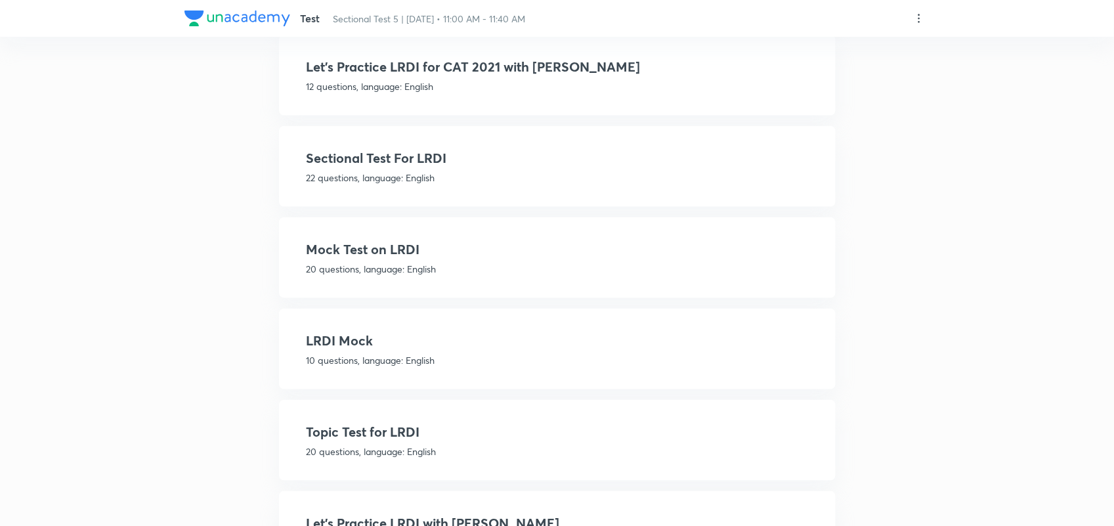
scroll to position [491, 0]
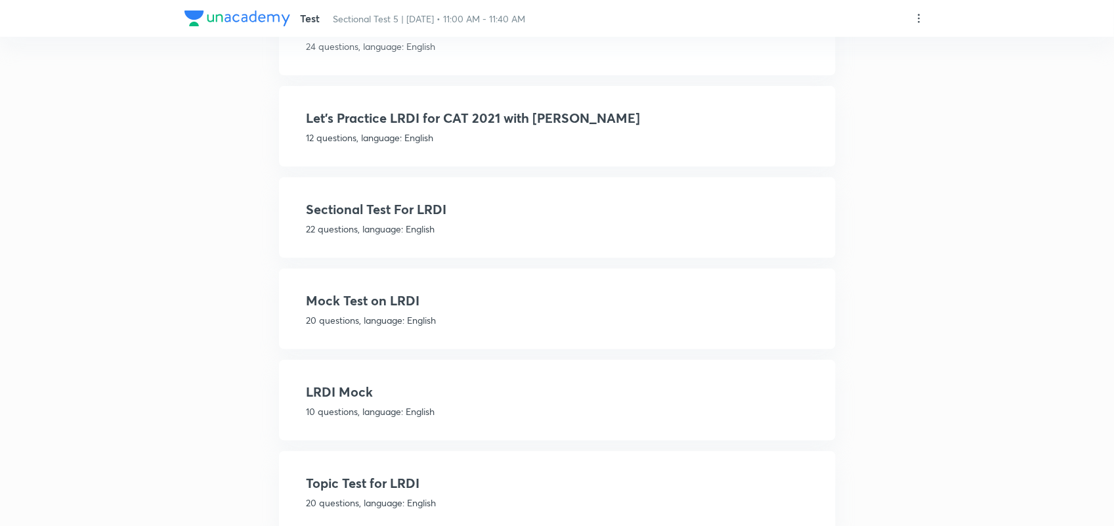
type input "LRDI"
click at [438, 222] on p "22 questions, language: English" at bounding box center [558, 229] width 502 height 14
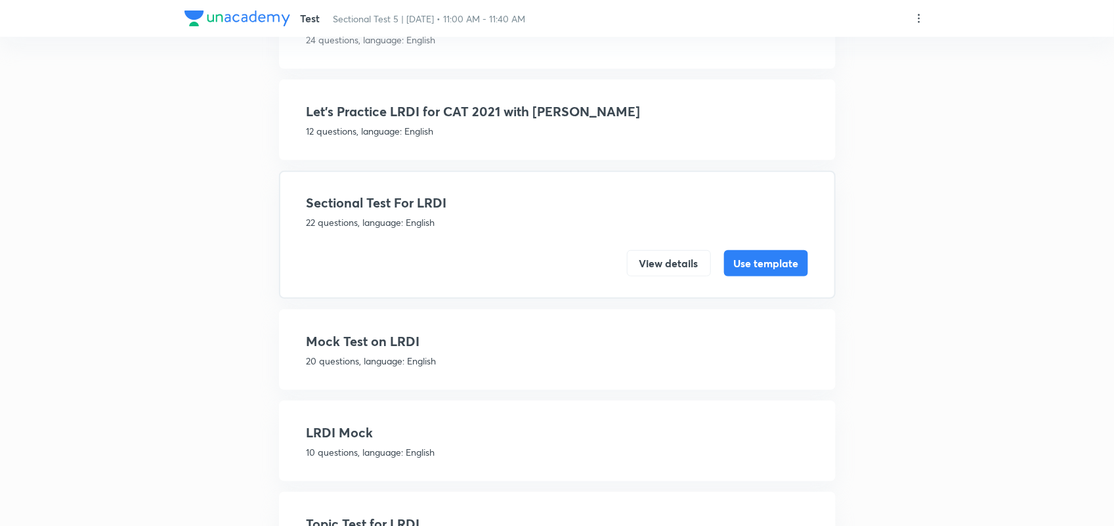
scroll to position [323, 0]
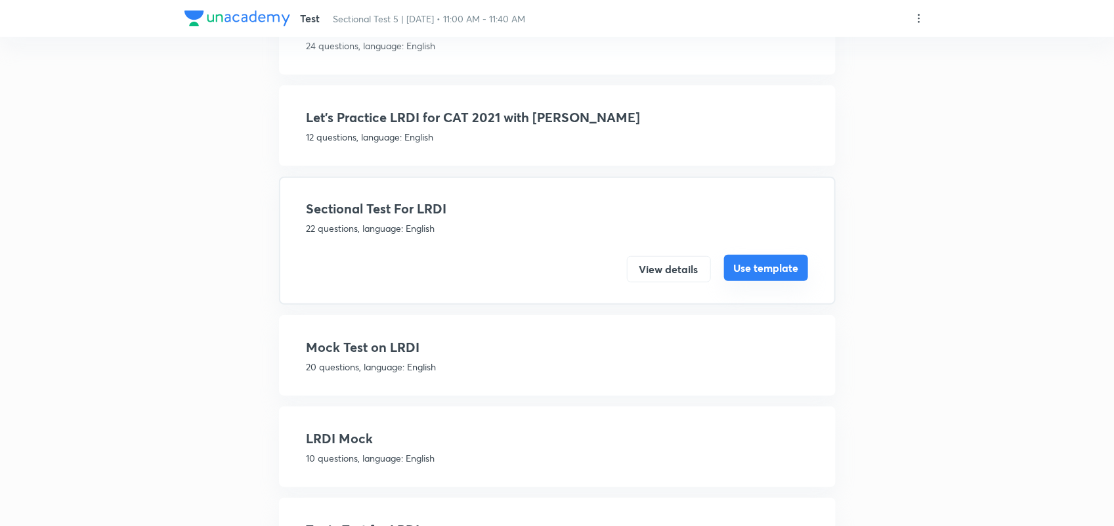
click at [773, 261] on button "Use template" at bounding box center [766, 268] width 84 height 26
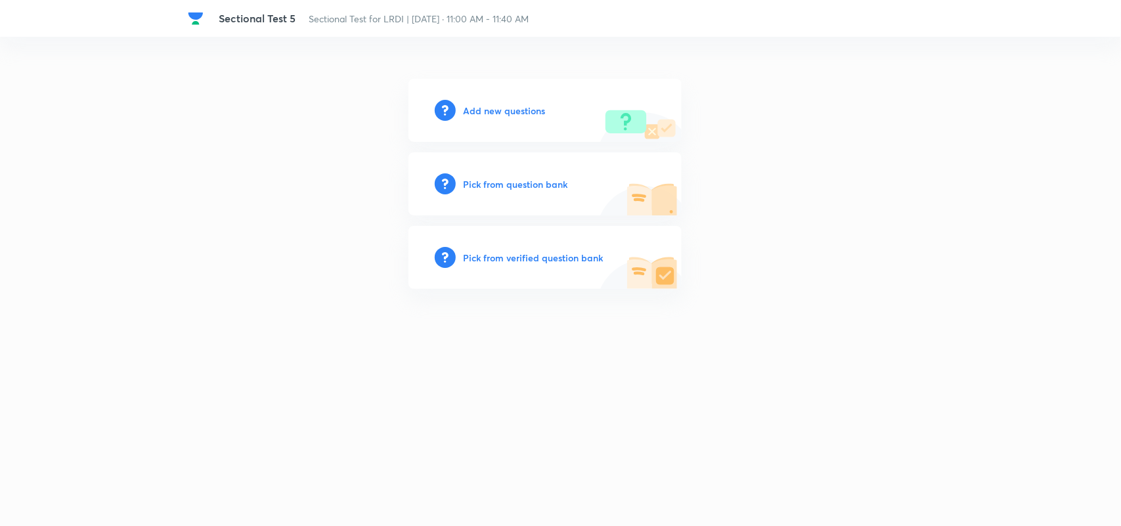
click at [525, 106] on h6 "Add new questions" at bounding box center [505, 111] width 82 height 14
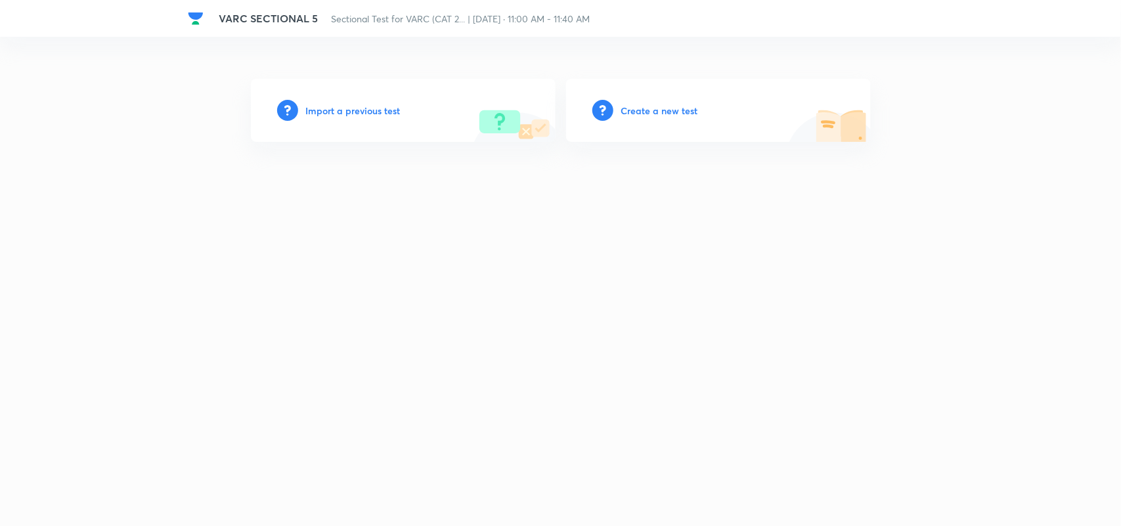
click at [645, 104] on h6 "Create a new test" at bounding box center [659, 111] width 77 height 14
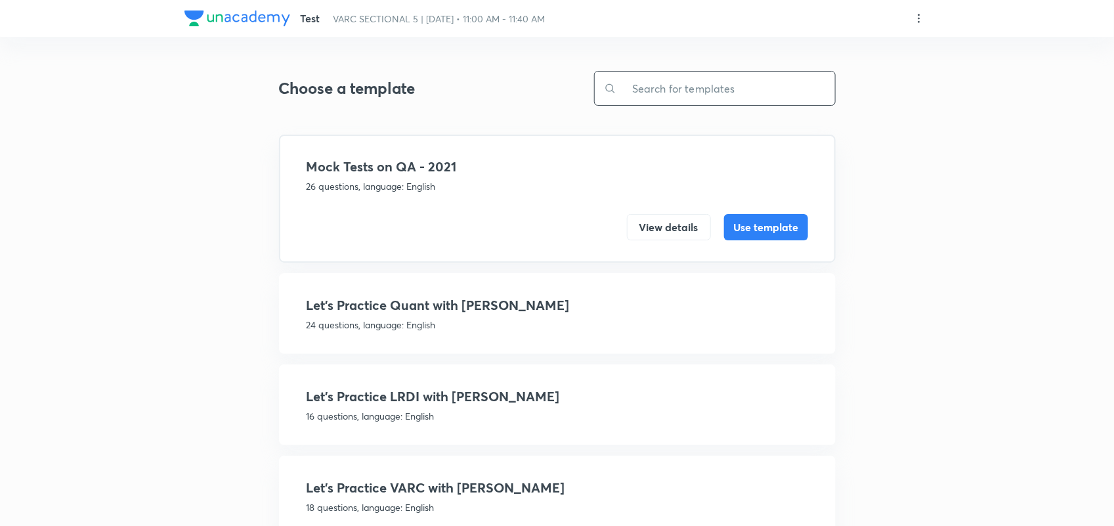
click at [683, 102] on input "text" at bounding box center [726, 88] width 219 height 33
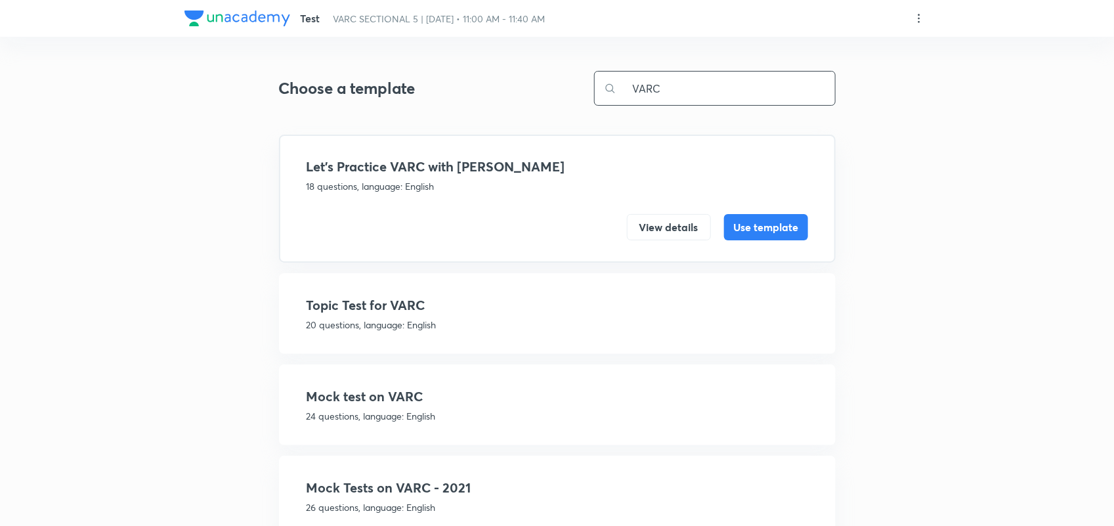
type input "VARC"
click at [389, 397] on h4 "Mock test on VARC" at bounding box center [558, 397] width 502 height 20
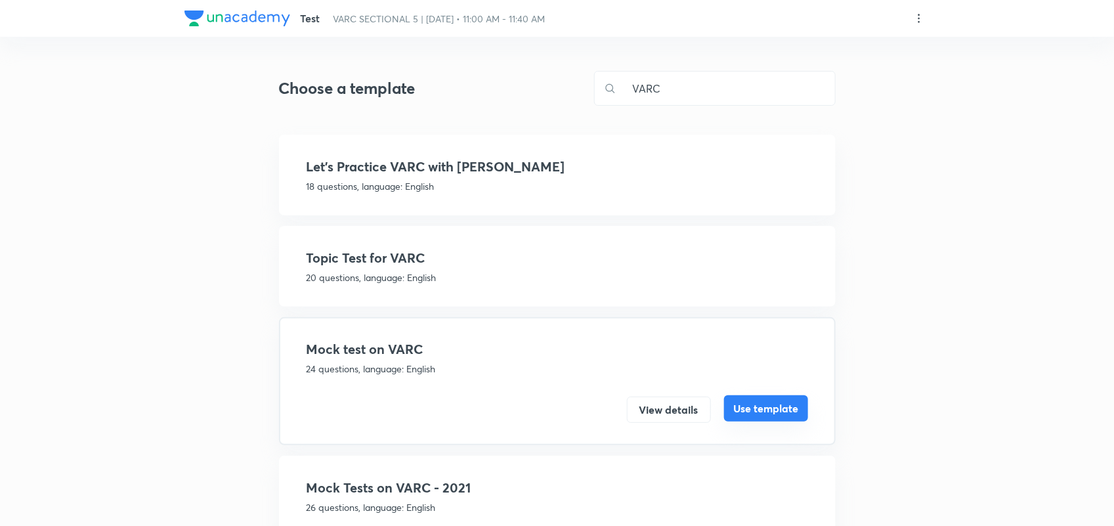
click at [754, 406] on button "Use template" at bounding box center [766, 408] width 84 height 26
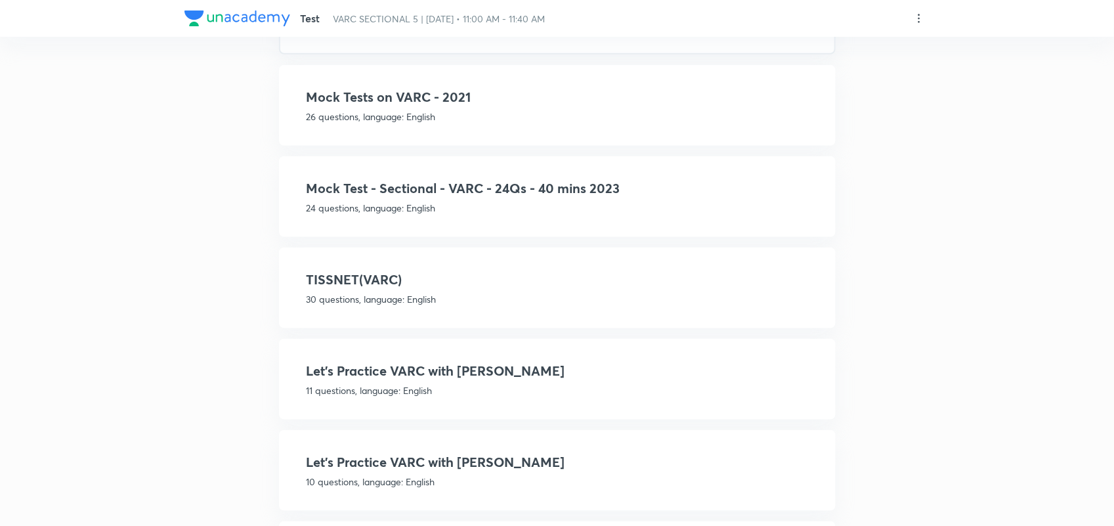
scroll to position [395, 0]
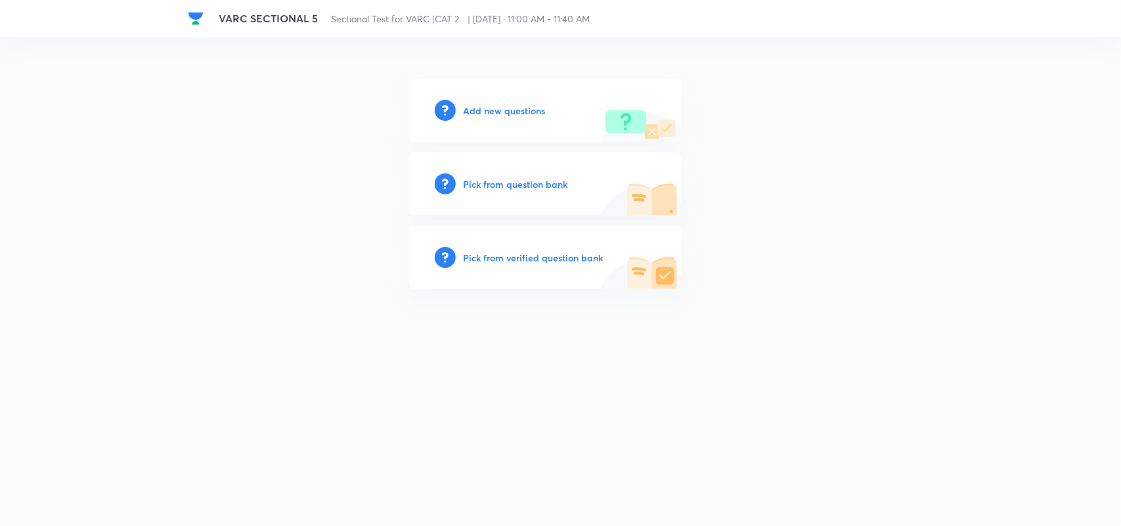
click at [514, 112] on h6 "Add new questions" at bounding box center [505, 111] width 82 height 14
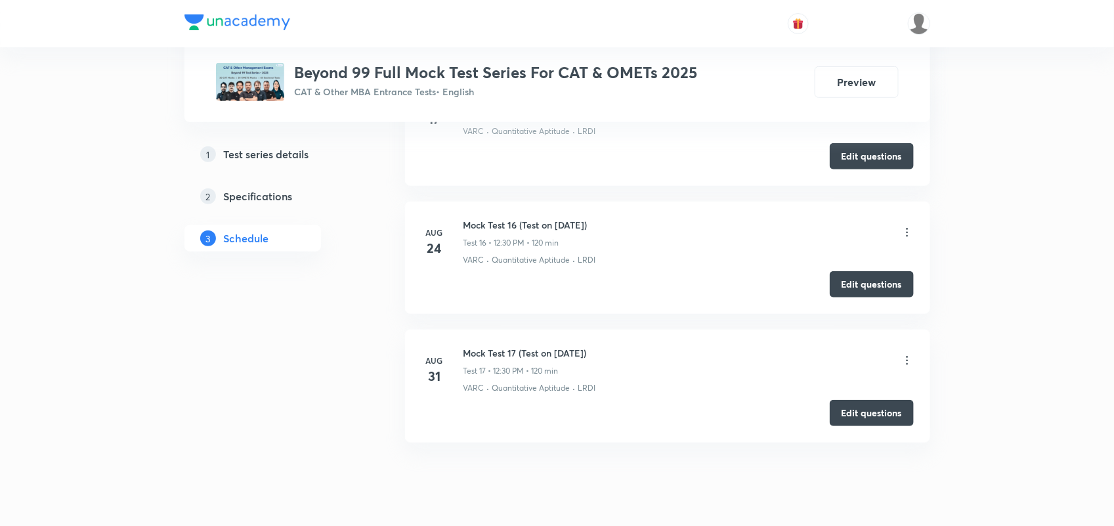
scroll to position [2543, 0]
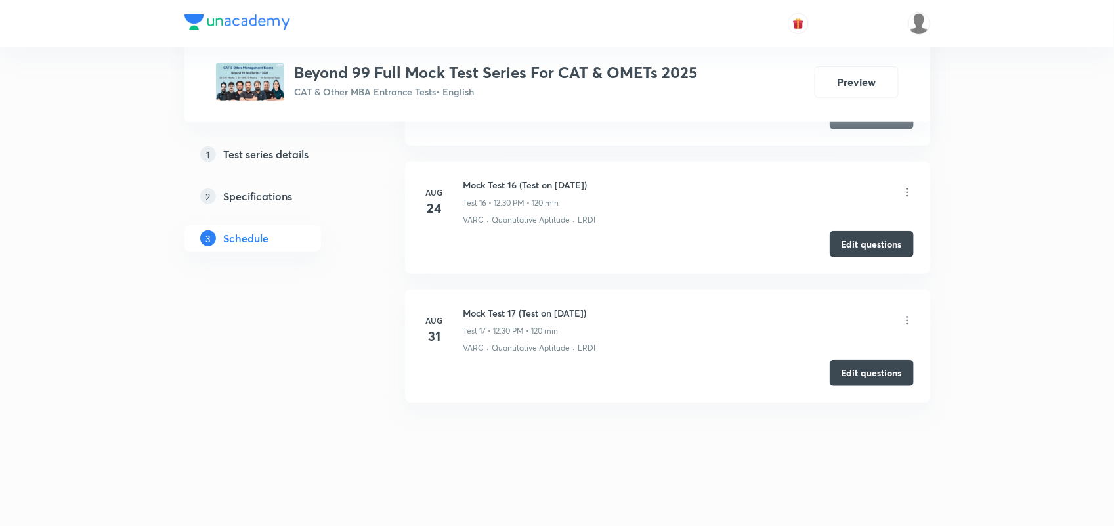
drag, startPoint x: 463, startPoint y: 309, endPoint x: 614, endPoint y: 312, distance: 151.1
click at [614, 312] on div "Mock Test 17 (Test on [DATE]) Test 17 • 12:30 PM • 120 min" at bounding box center [689, 321] width 450 height 31
copy h6 "Mock Test 17 (Test on [DATE])"
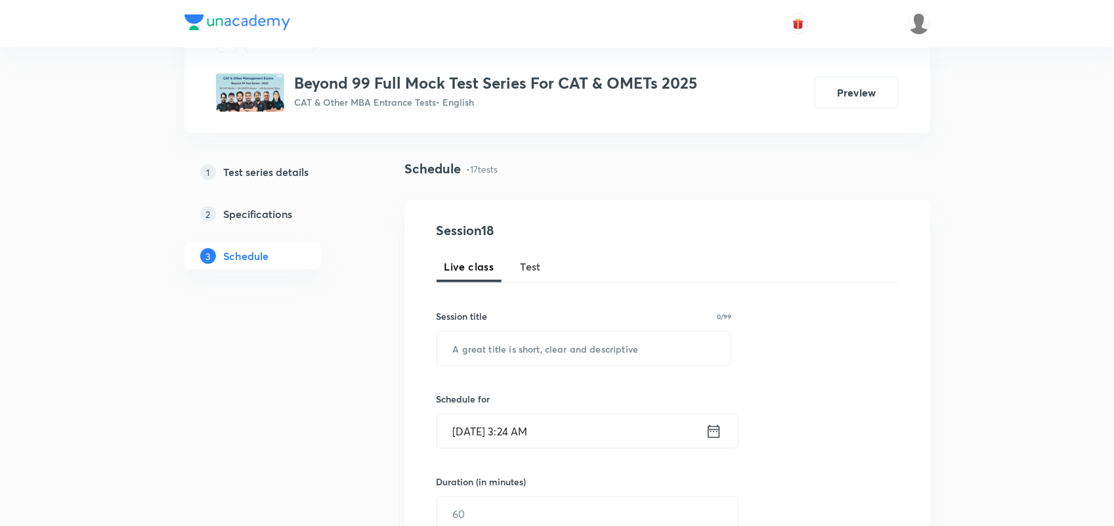
scroll to position [0, 0]
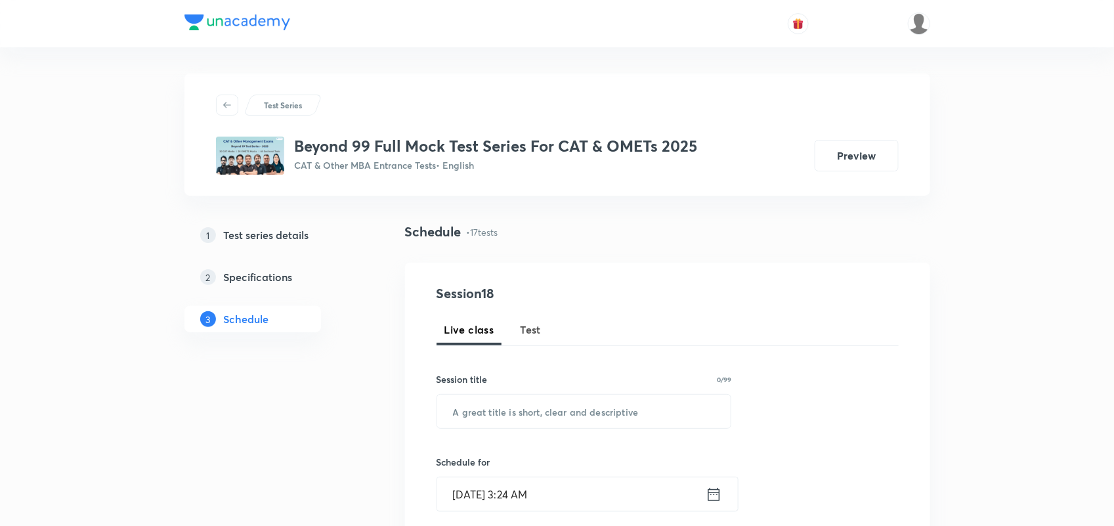
click at [521, 333] on span "Test" at bounding box center [531, 330] width 21 height 16
click at [523, 408] on input "text" at bounding box center [584, 411] width 294 height 33
paste input "Mock Test 17 (Test on [DATE])"
click at [510, 409] on input "Mock Test 17 (Test on [DATE])" at bounding box center [584, 411] width 294 height 33
click at [515, 408] on input "Mock Test 17 (Test on [DATE])" at bounding box center [584, 411] width 294 height 33
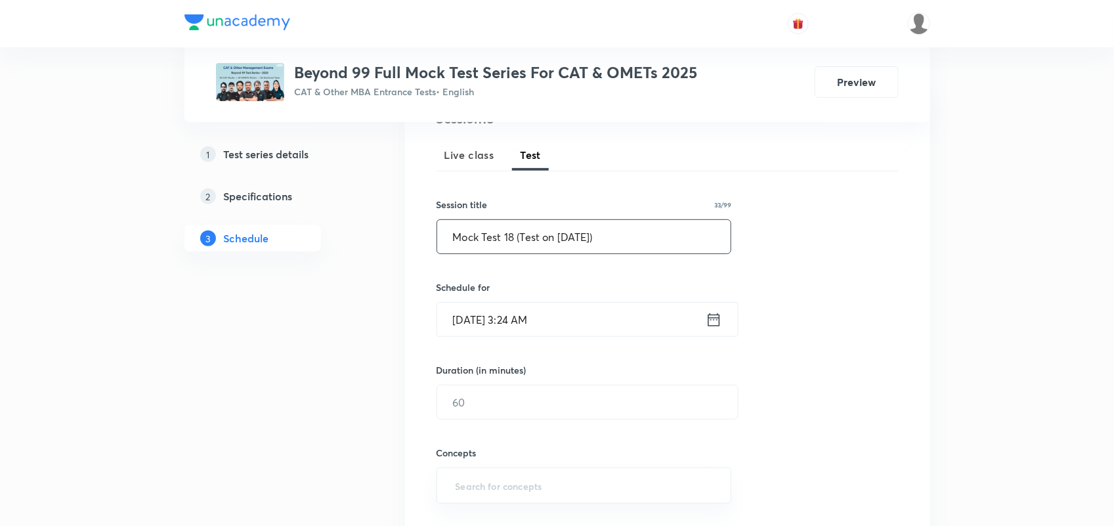
scroll to position [175, 0]
click at [568, 231] on input "Mock Test 18 (Test on 31.08.2025)" at bounding box center [584, 235] width 294 height 33
click at [586, 231] on input "Mock Test 18 (Test on 07.08.2025)" at bounding box center [584, 235] width 294 height 33
type input "Mock Test 18 (Test on [DATE])"
click at [707, 316] on icon at bounding box center [714, 319] width 16 height 18
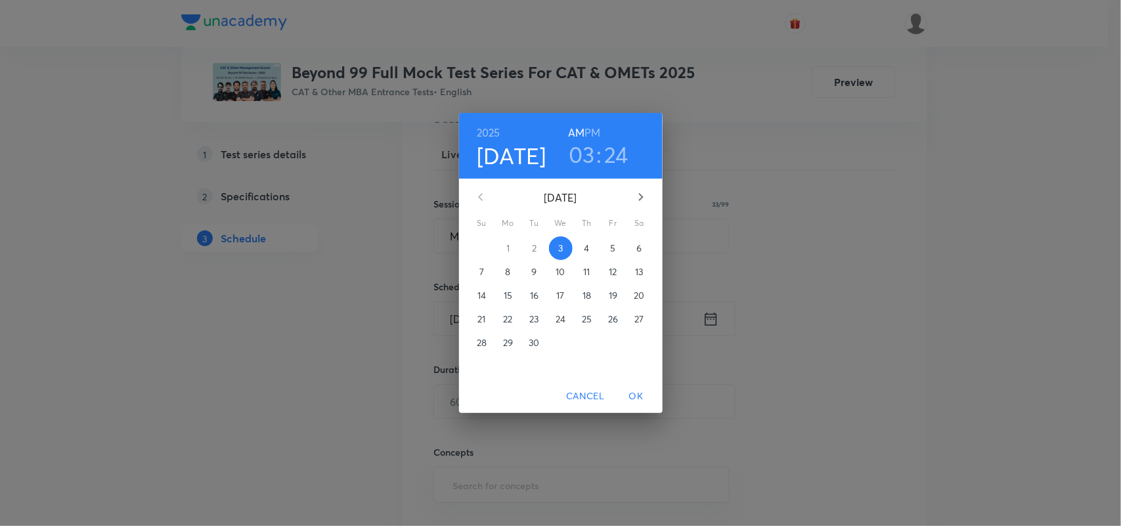
click at [481, 271] on p "7" at bounding box center [481, 271] width 5 height 13
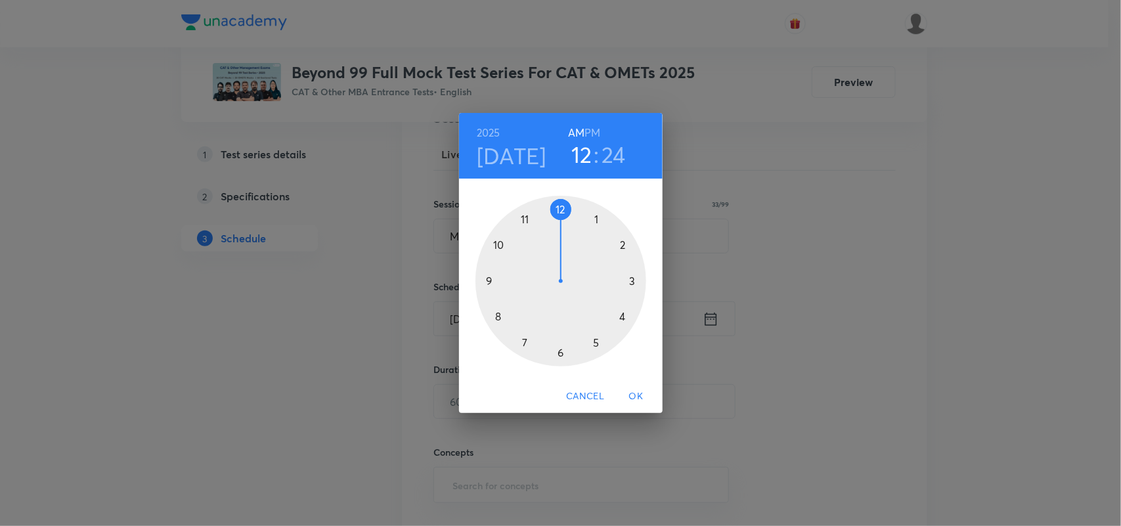
drag, startPoint x: 635, startPoint y: 280, endPoint x: 565, endPoint y: 220, distance: 92.2
click at [565, 220] on div at bounding box center [560, 281] width 171 height 171
drag, startPoint x: 600, startPoint y: 336, endPoint x: 562, endPoint y: 351, distance: 40.6
click at [562, 351] on div at bounding box center [560, 281] width 171 height 171
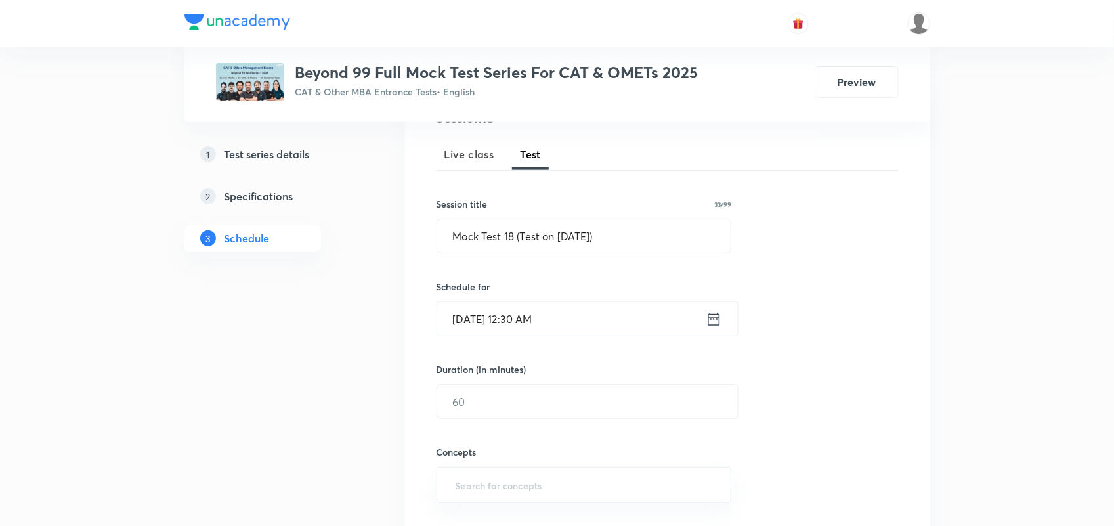
click at [718, 320] on icon at bounding box center [714, 319] width 16 height 18
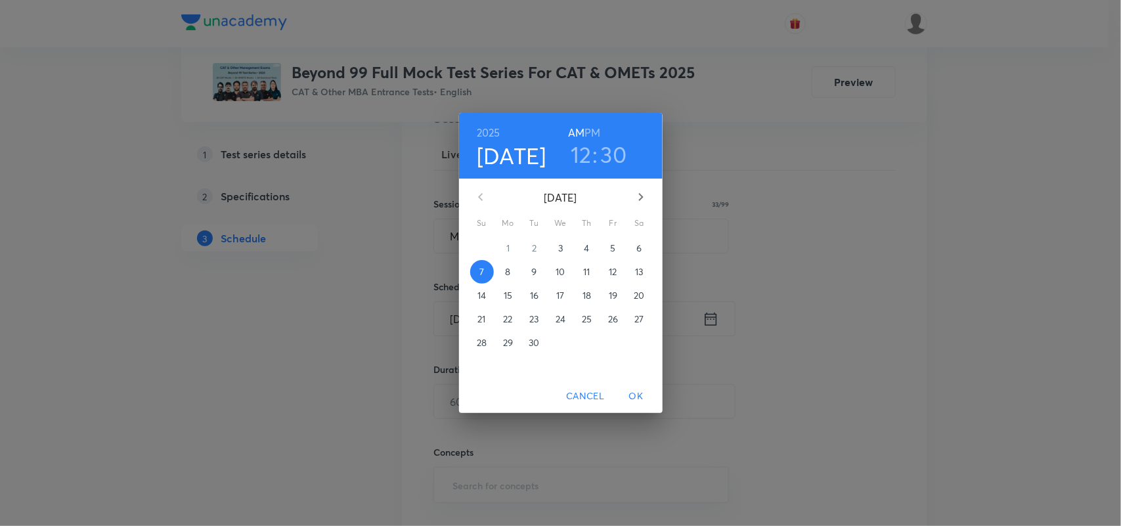
click at [592, 135] on h6 "PM" at bounding box center [592, 132] width 16 height 18
click at [638, 392] on span "OK" at bounding box center [637, 396] width 32 height 16
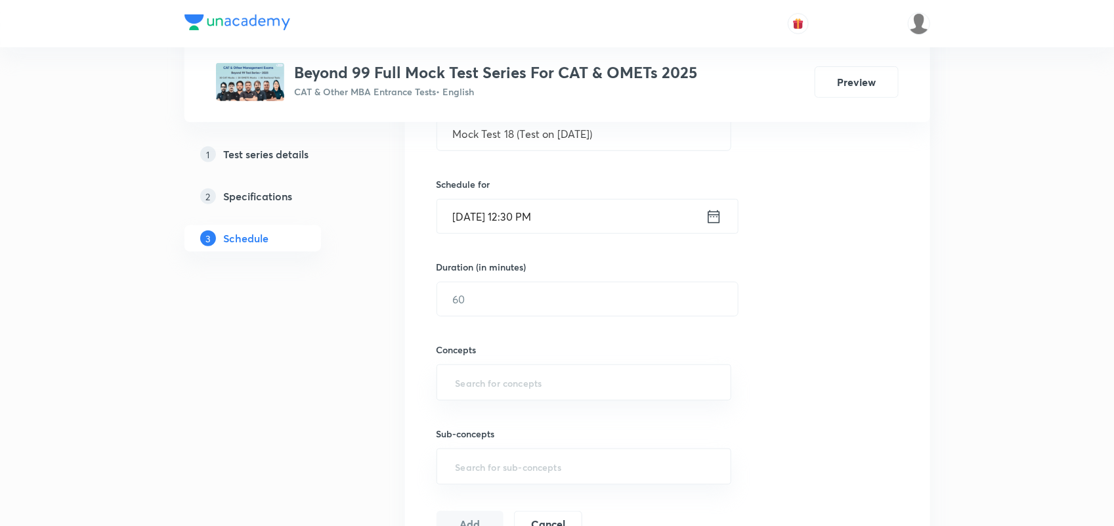
scroll to position [279, 0]
click at [568, 290] on input "text" at bounding box center [587, 297] width 301 height 33
type input "120"
click at [507, 378] on input "text" at bounding box center [584, 381] width 263 height 24
type input "VARC"
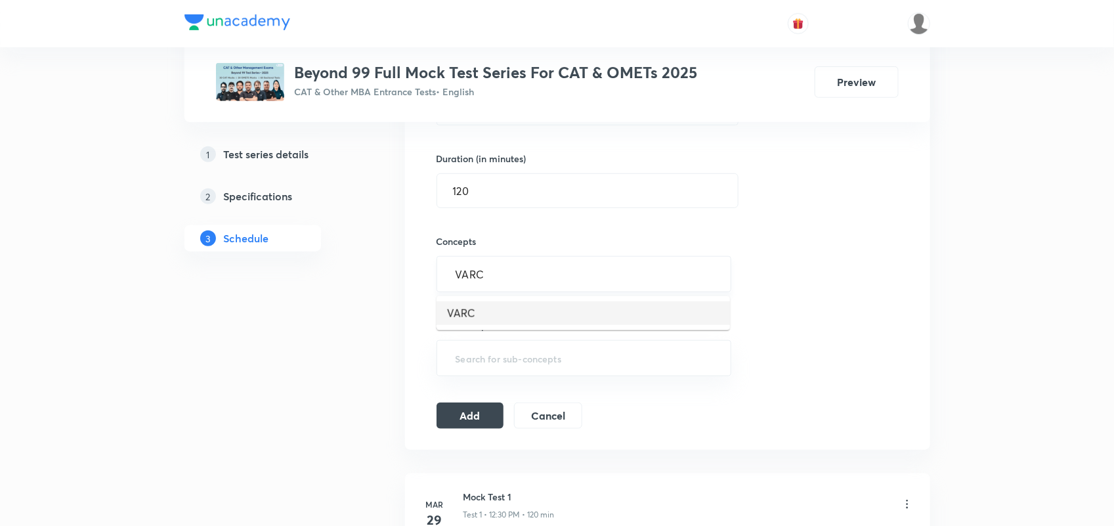
scroll to position [388, 0]
click at [481, 305] on li "VARC" at bounding box center [584, 311] width 294 height 24
type input "LRD"
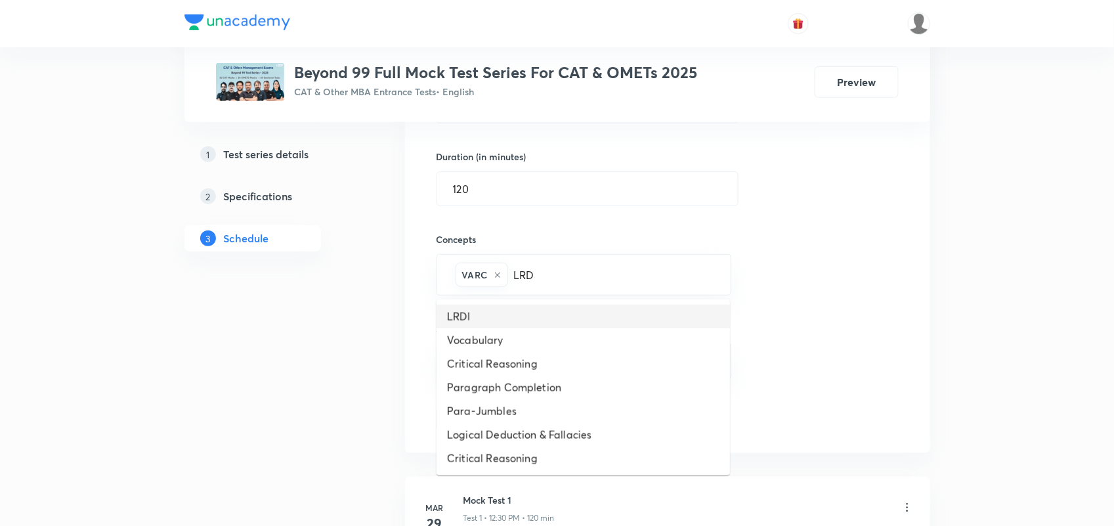
click at [481, 305] on li "LRDI" at bounding box center [584, 317] width 294 height 24
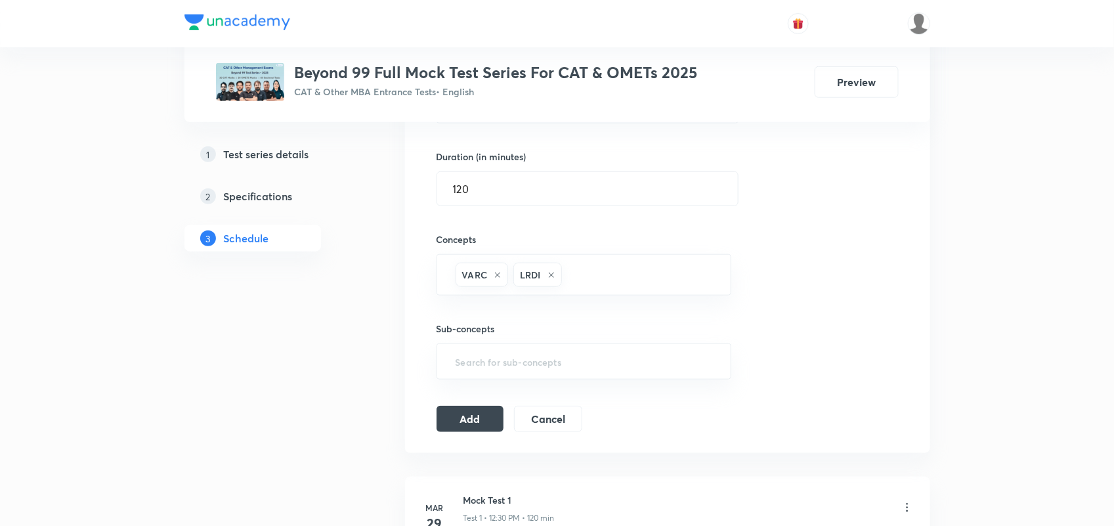
type input "Q"
click at [522, 323] on li "Quantitative Aptitude" at bounding box center [584, 317] width 294 height 24
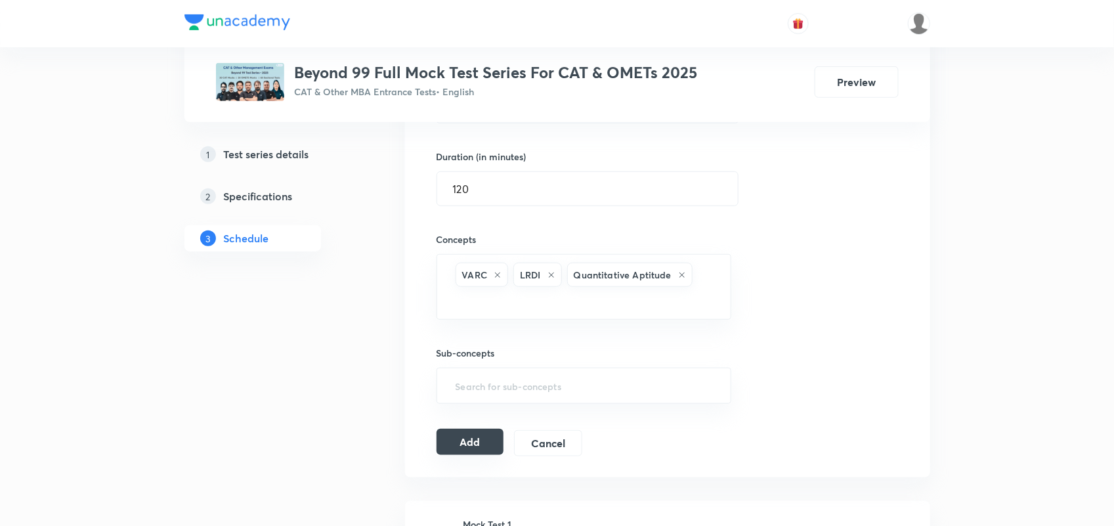
click at [487, 443] on button "Add" at bounding box center [471, 442] width 68 height 26
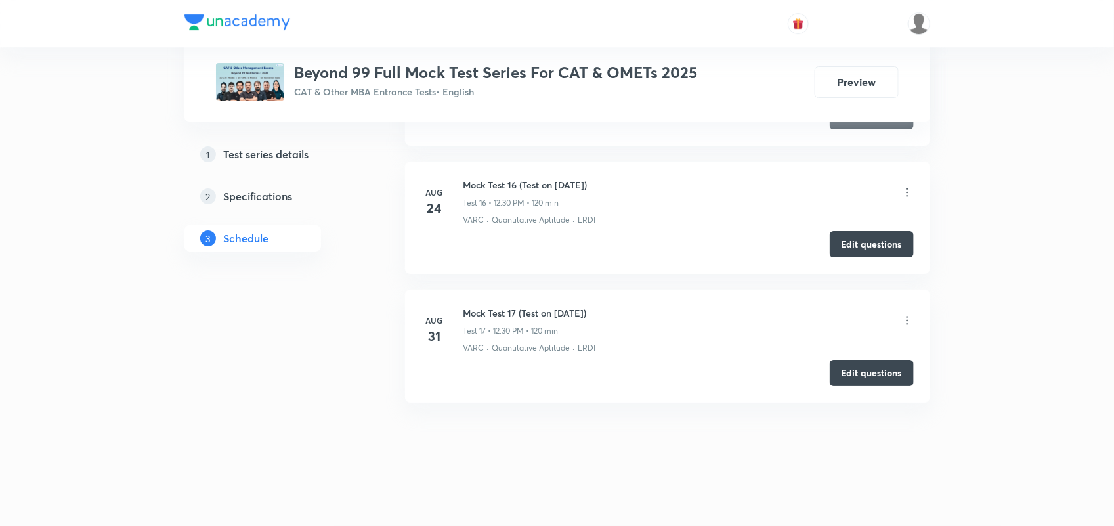
scroll to position [2109, 0]
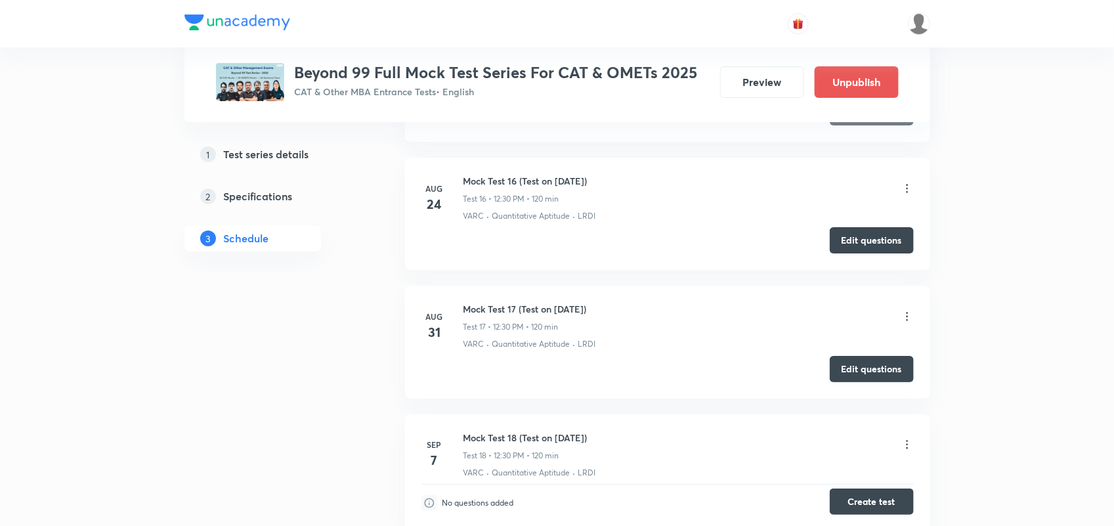
click at [862, 503] on button "Create test" at bounding box center [872, 502] width 84 height 26
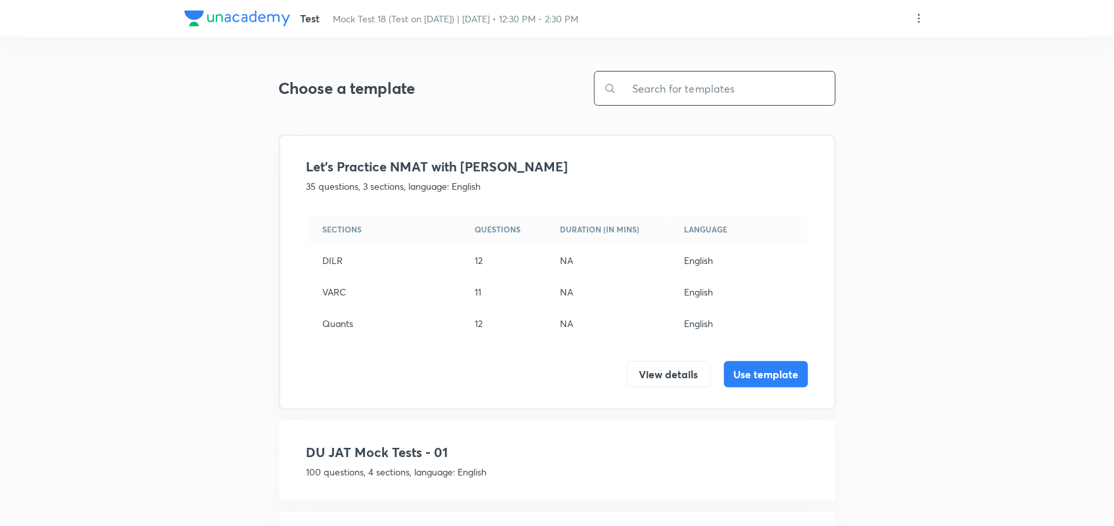
click at [644, 97] on input "text" at bounding box center [726, 88] width 219 height 33
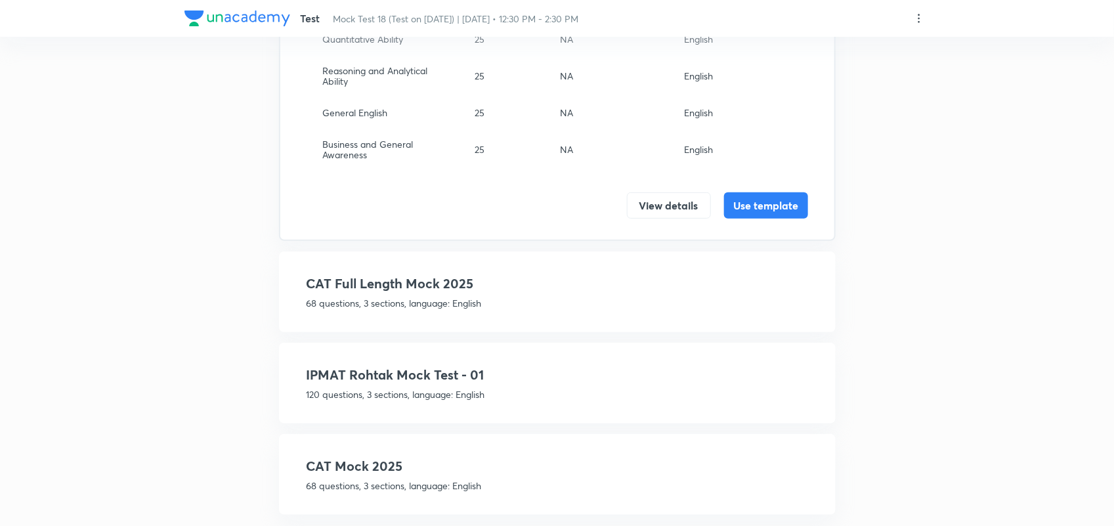
scroll to position [240, 0]
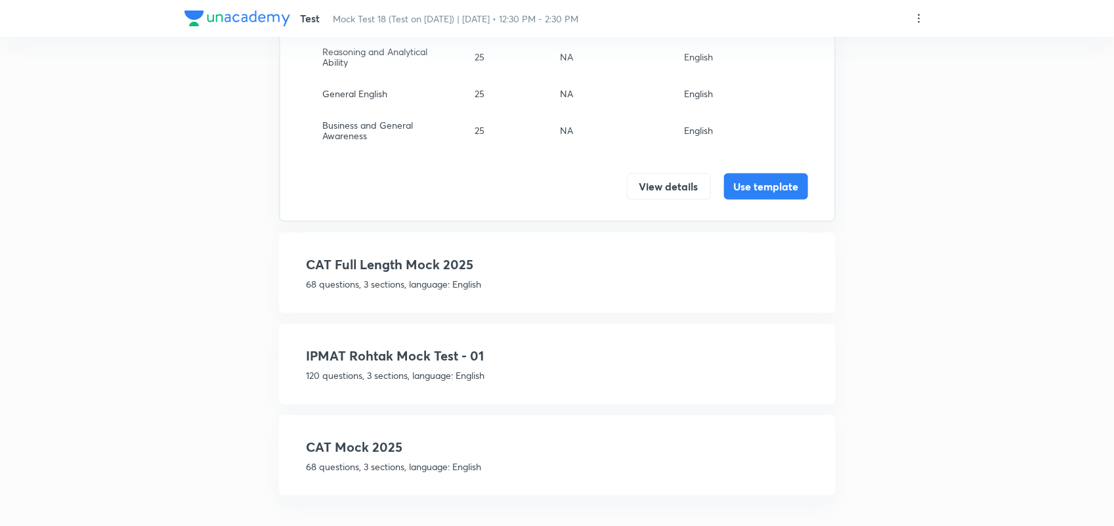
type input "Mo"
click at [468, 267] on h4 "CAT Full Length Mock 2025" at bounding box center [558, 265] width 502 height 20
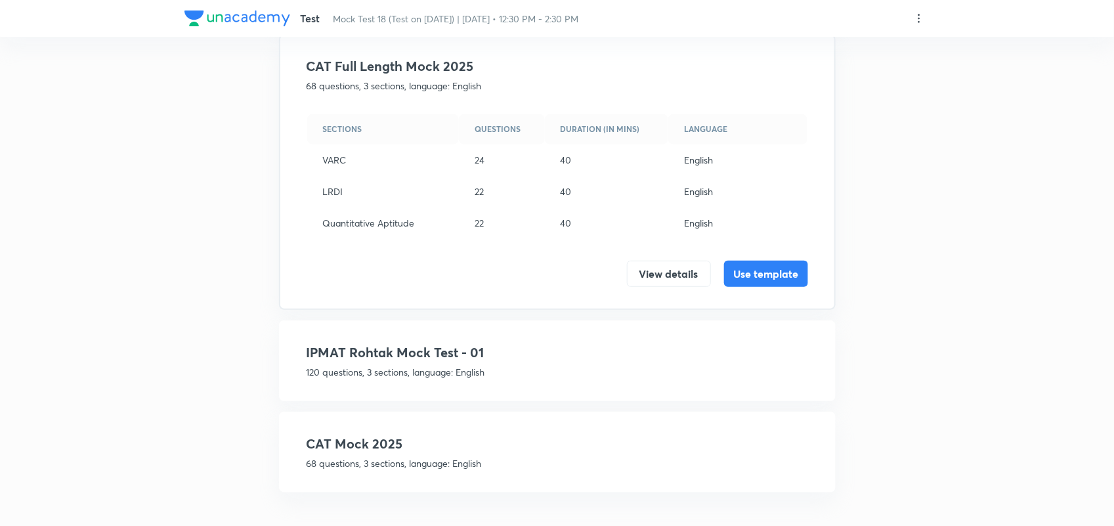
scroll to position [188, 0]
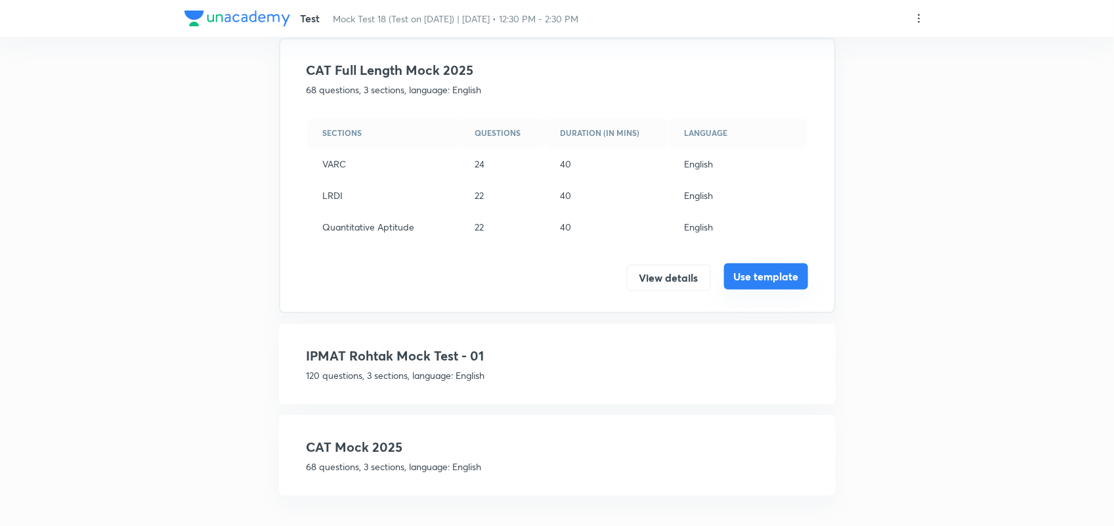
click at [783, 277] on button "Use template" at bounding box center [766, 276] width 84 height 26
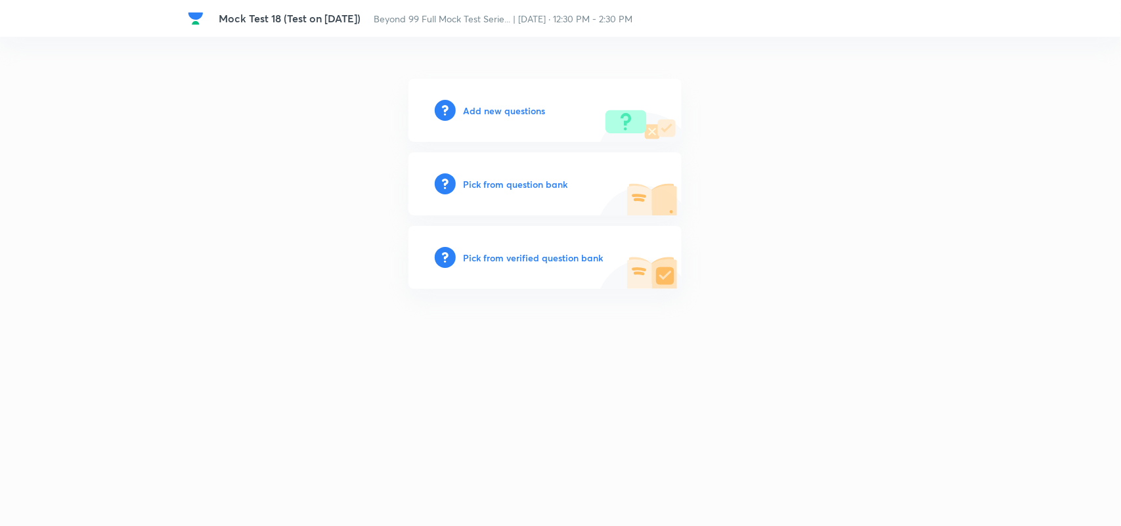
click at [535, 108] on h6 "Add new questions" at bounding box center [505, 111] width 82 height 14
